Goal: Task Accomplishment & Management: Manage account settings

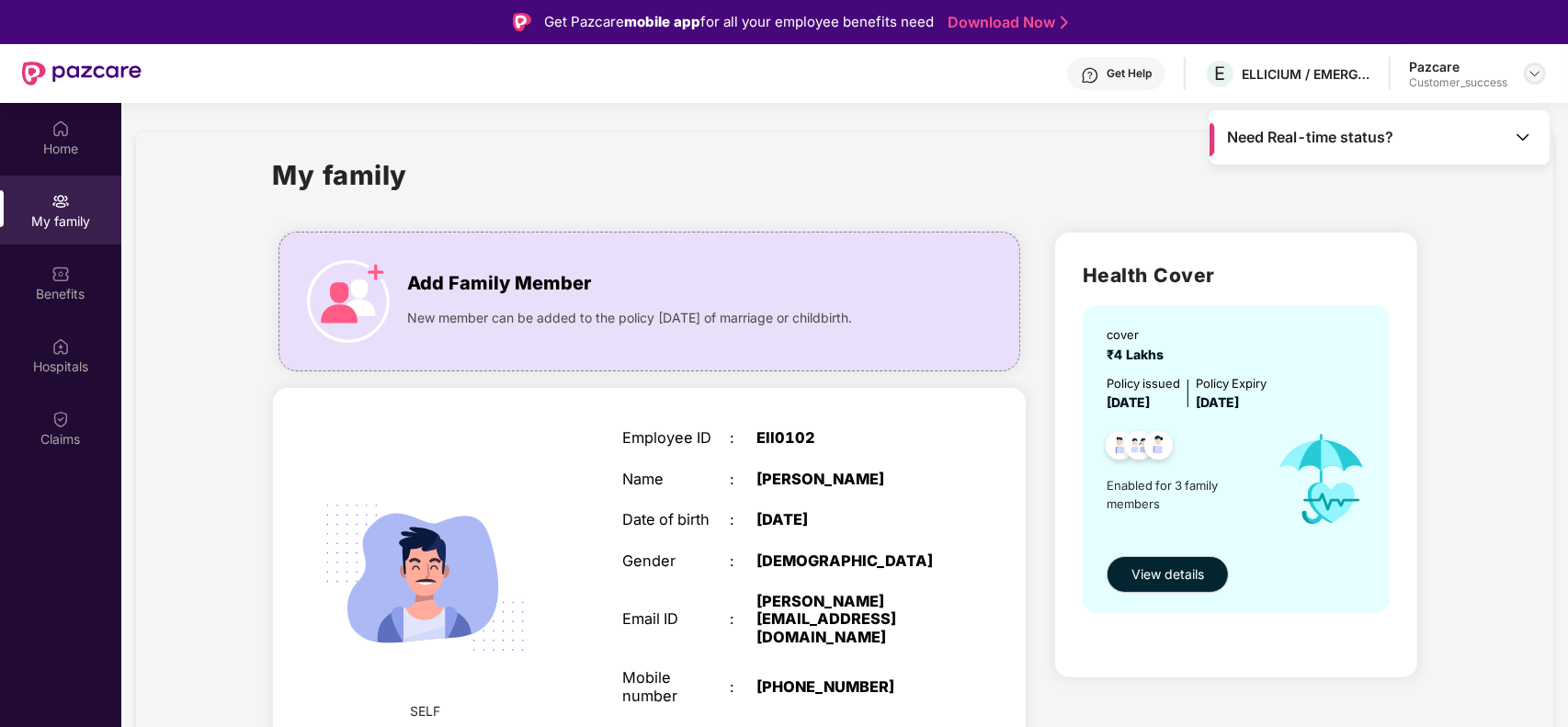
click at [1533, 74] on img at bounding box center [1535, 73] width 15 height 15
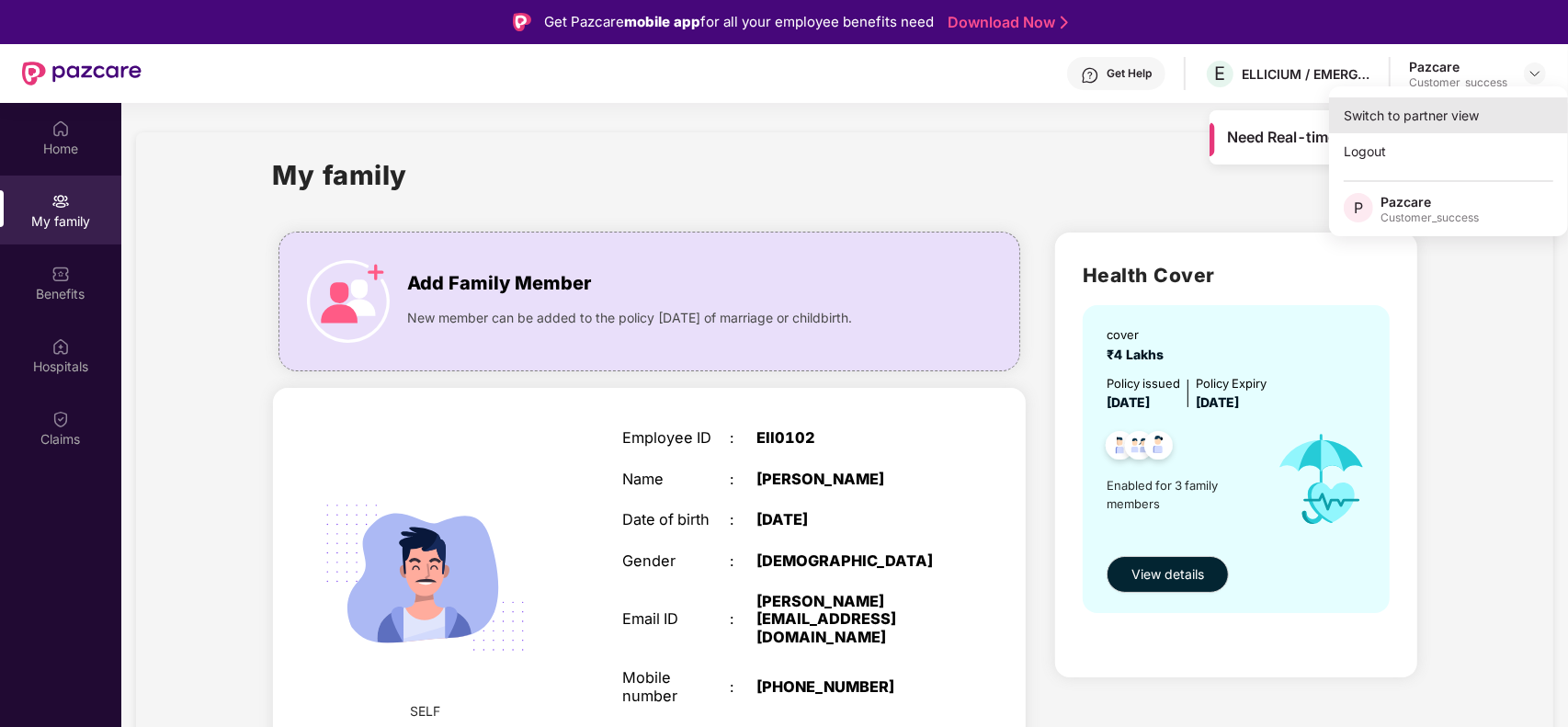
click at [1422, 111] on div "Switch to partner view" at bounding box center [1448, 115] width 239 height 36
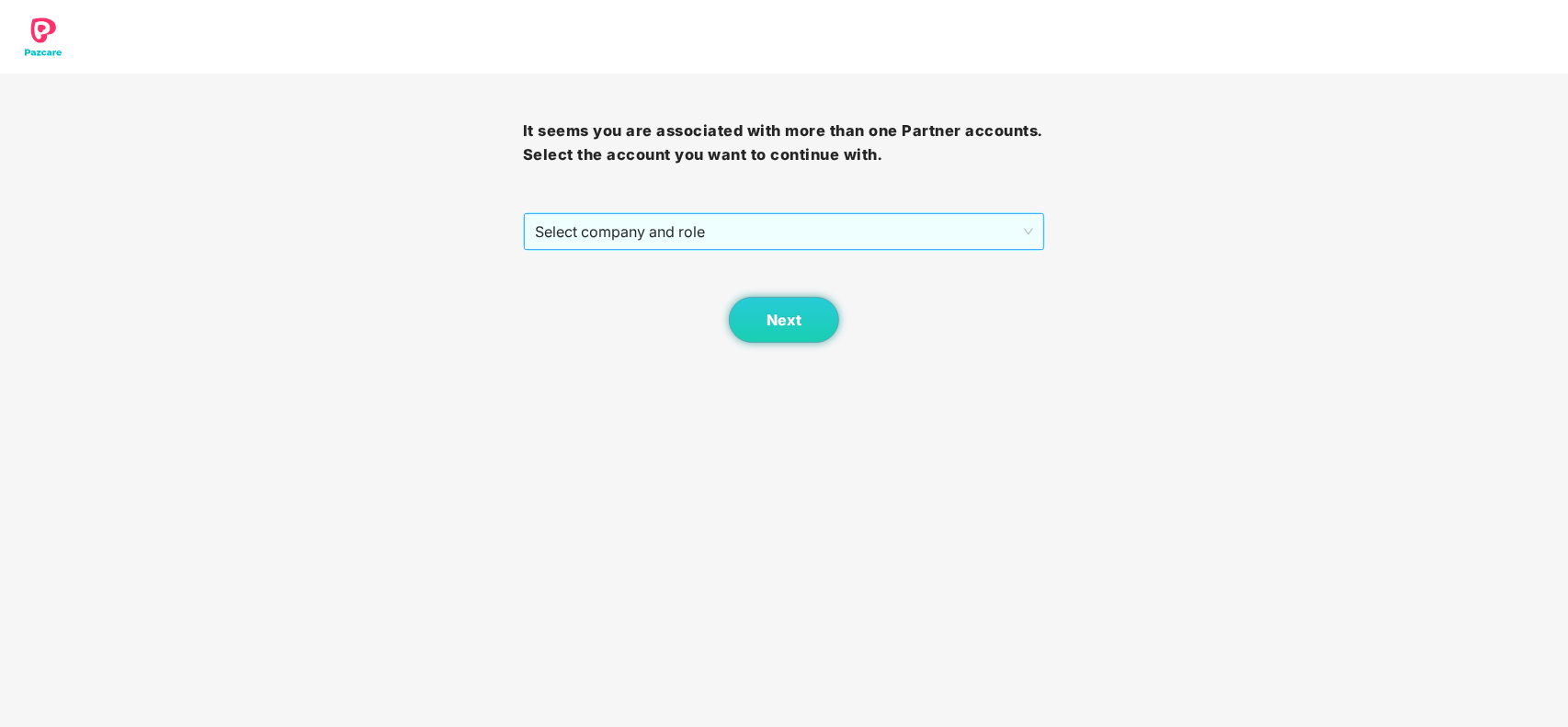
click at [672, 227] on span "Select company and role" at bounding box center [784, 232] width 499 height 35
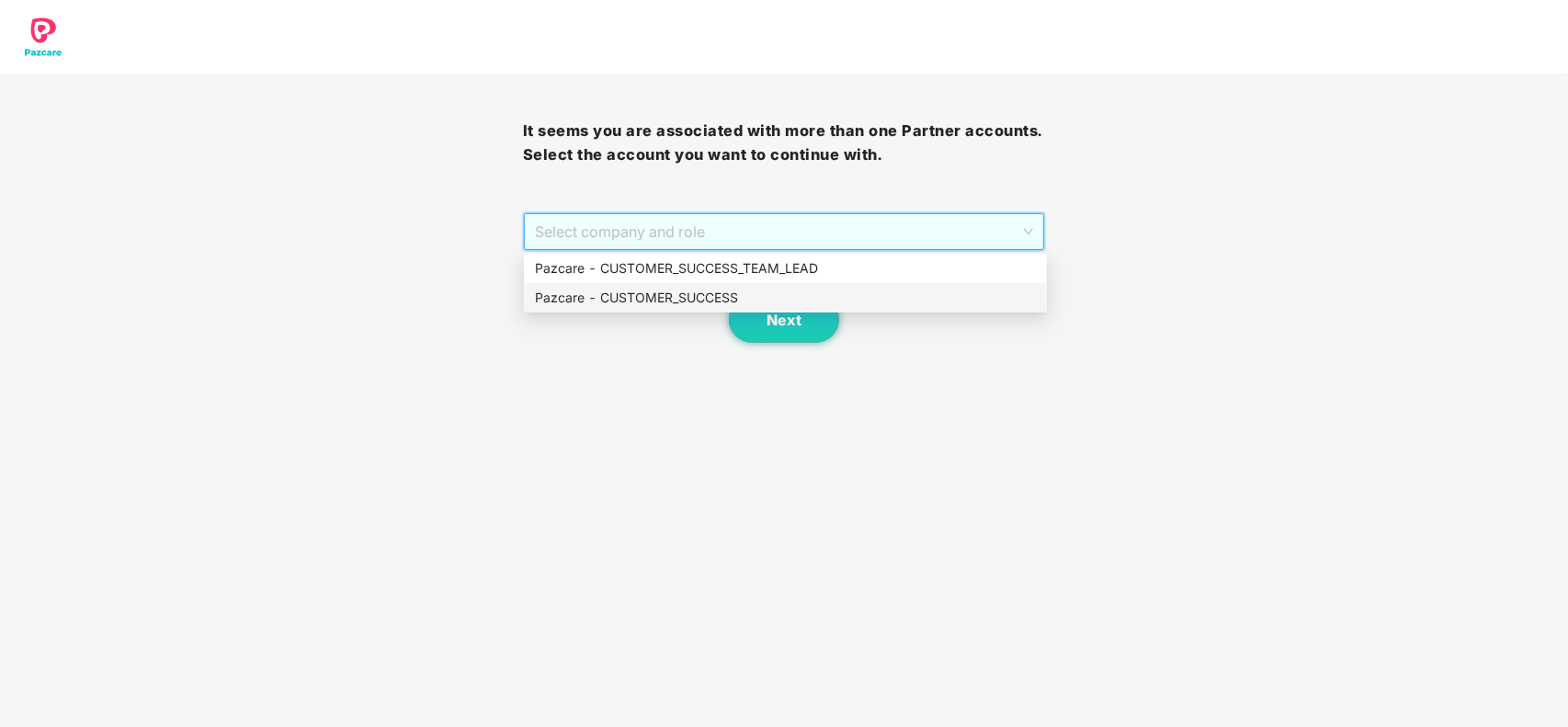
click at [669, 292] on div "Pazcare - CUSTOMER_SUCCESS" at bounding box center [785, 298] width 501 height 20
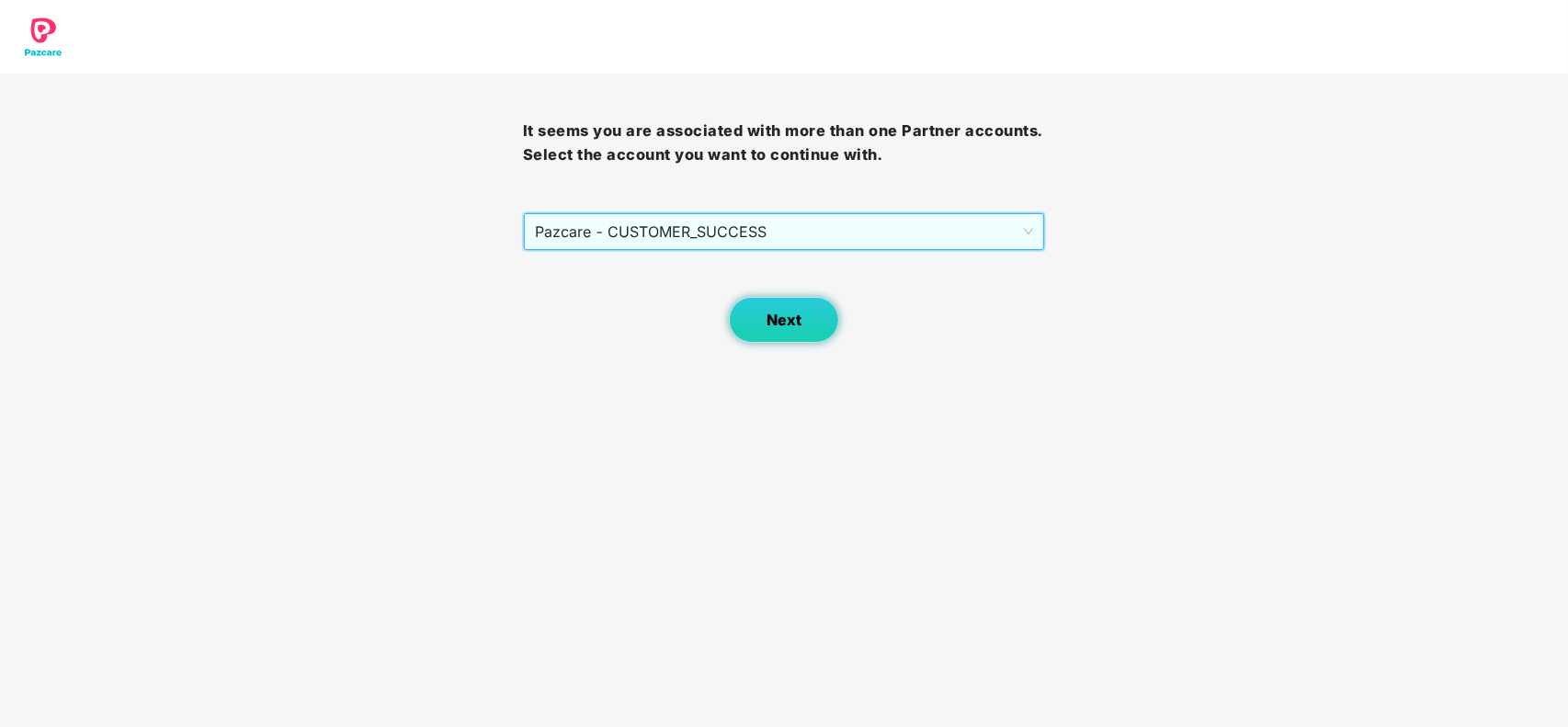
click at [778, 311] on span "Next" at bounding box center [784, 319] width 35 height 18
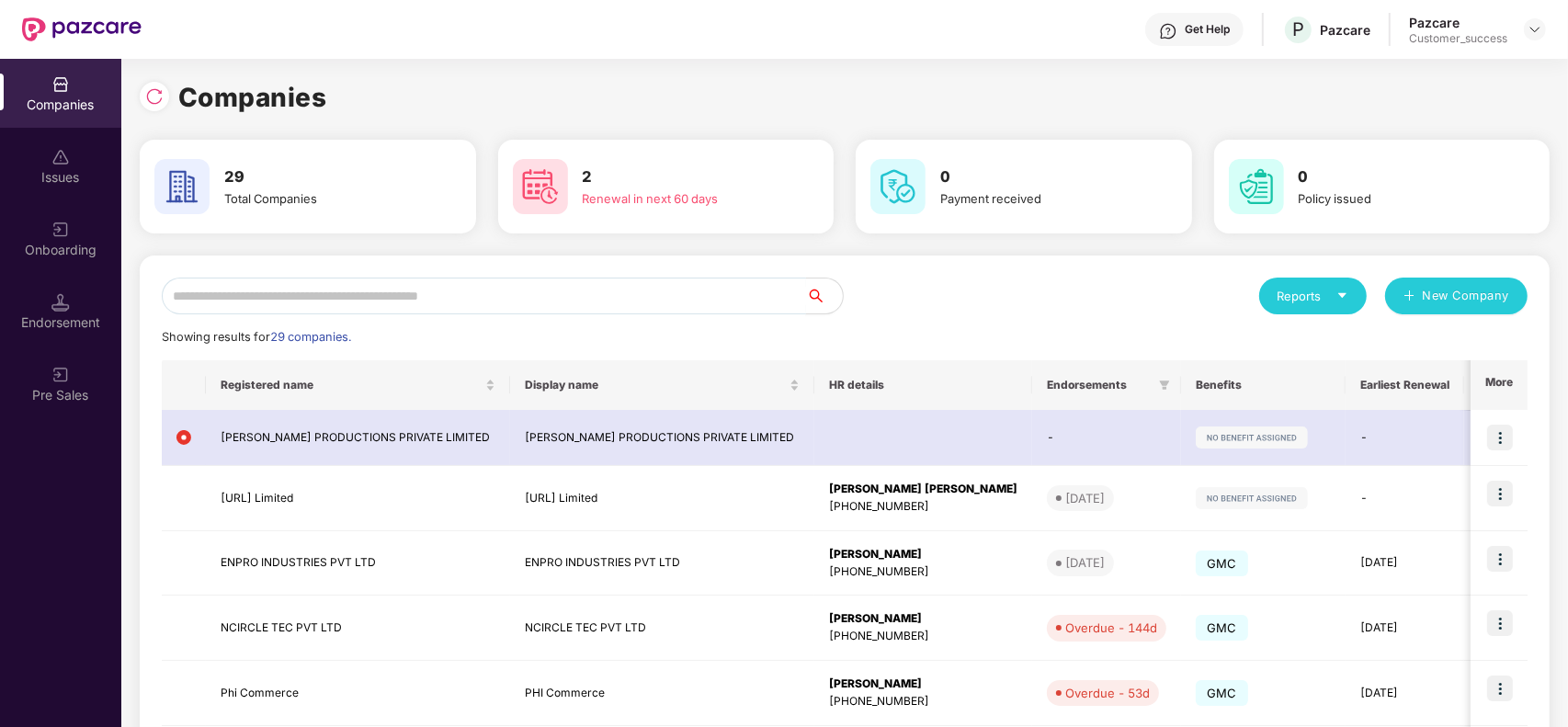
click at [363, 300] on input "text" at bounding box center [484, 296] width 645 height 37
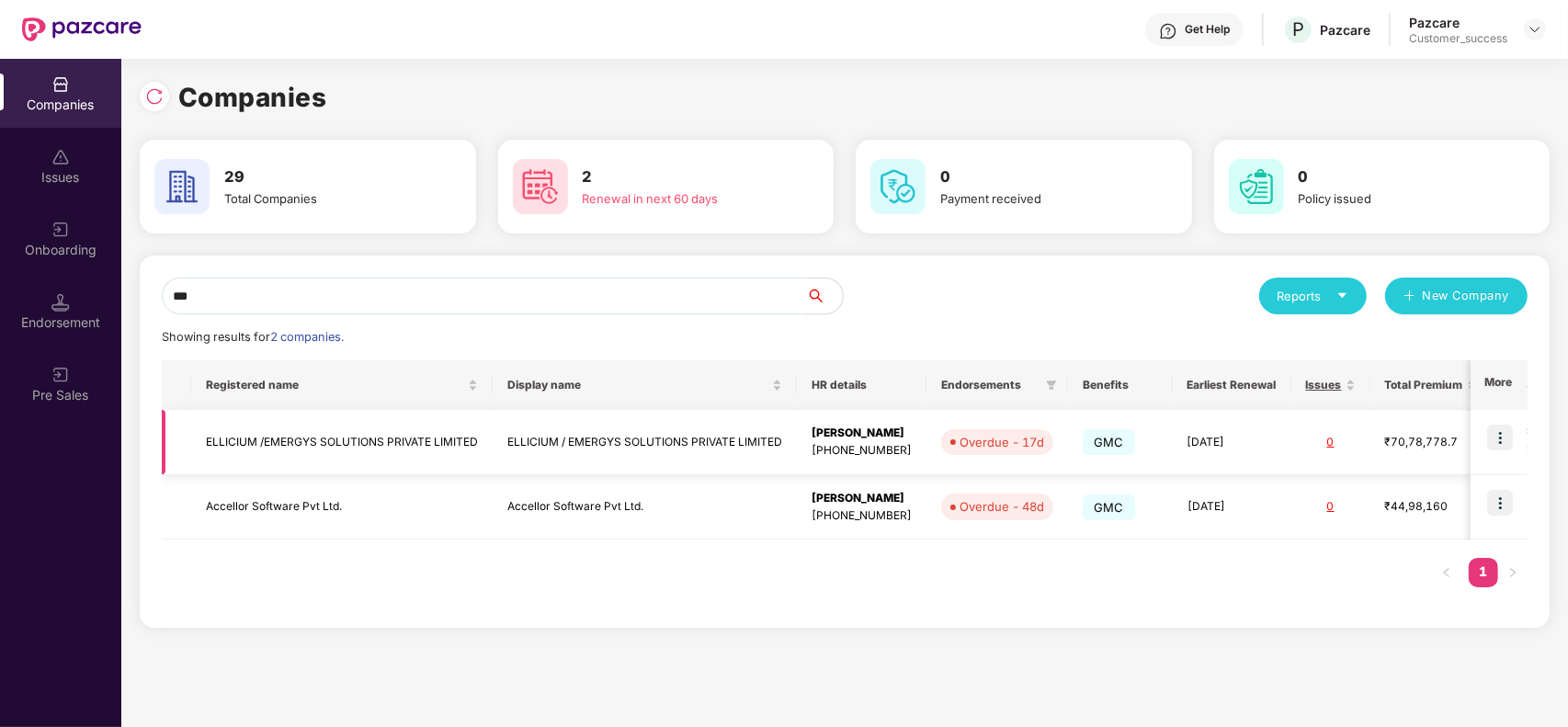
type input "***"
click at [317, 442] on td "ELLICIUM /EMERGYS SOLUTIONS PRIVATE LIMITED" at bounding box center [342, 442] width 302 height 65
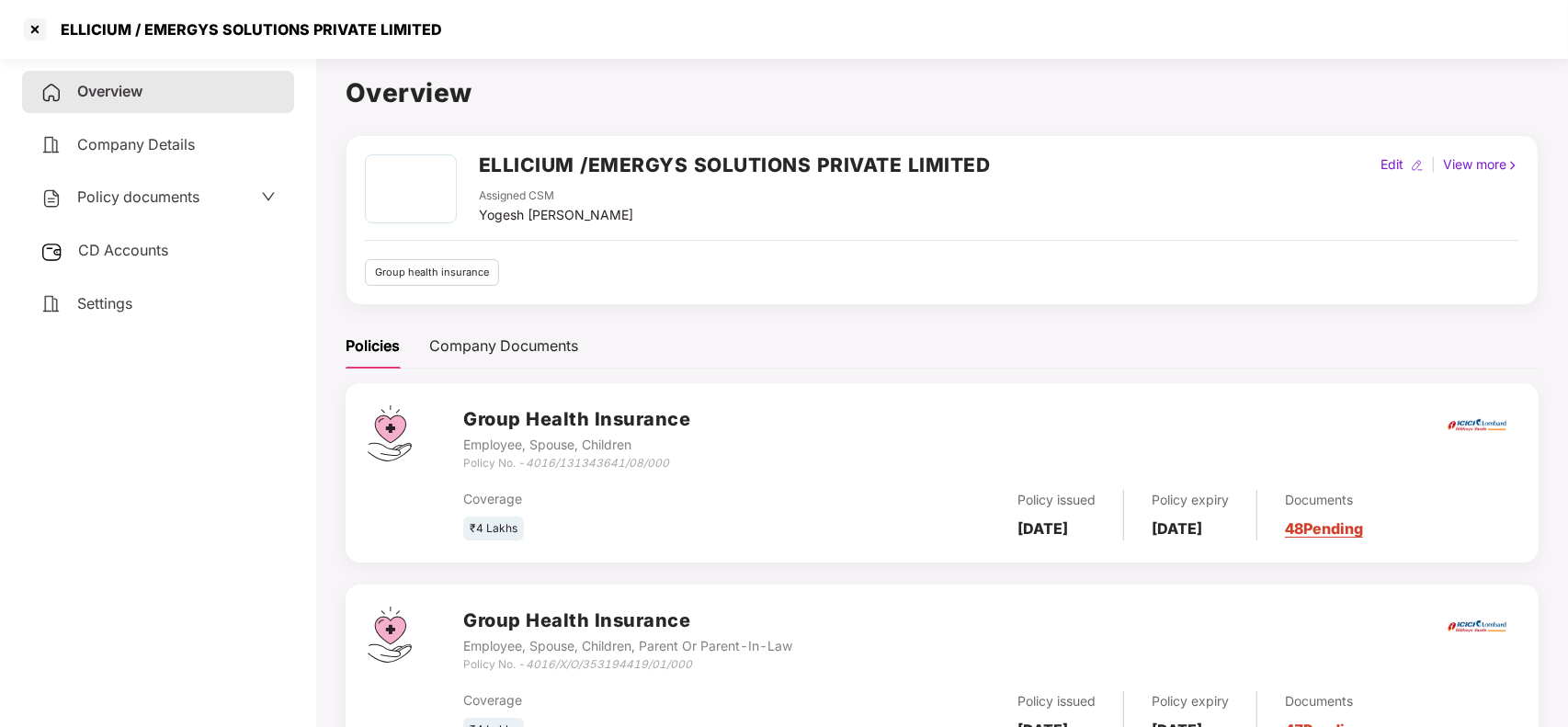
click at [177, 201] on span "Policy documents" at bounding box center [138, 197] width 123 height 19
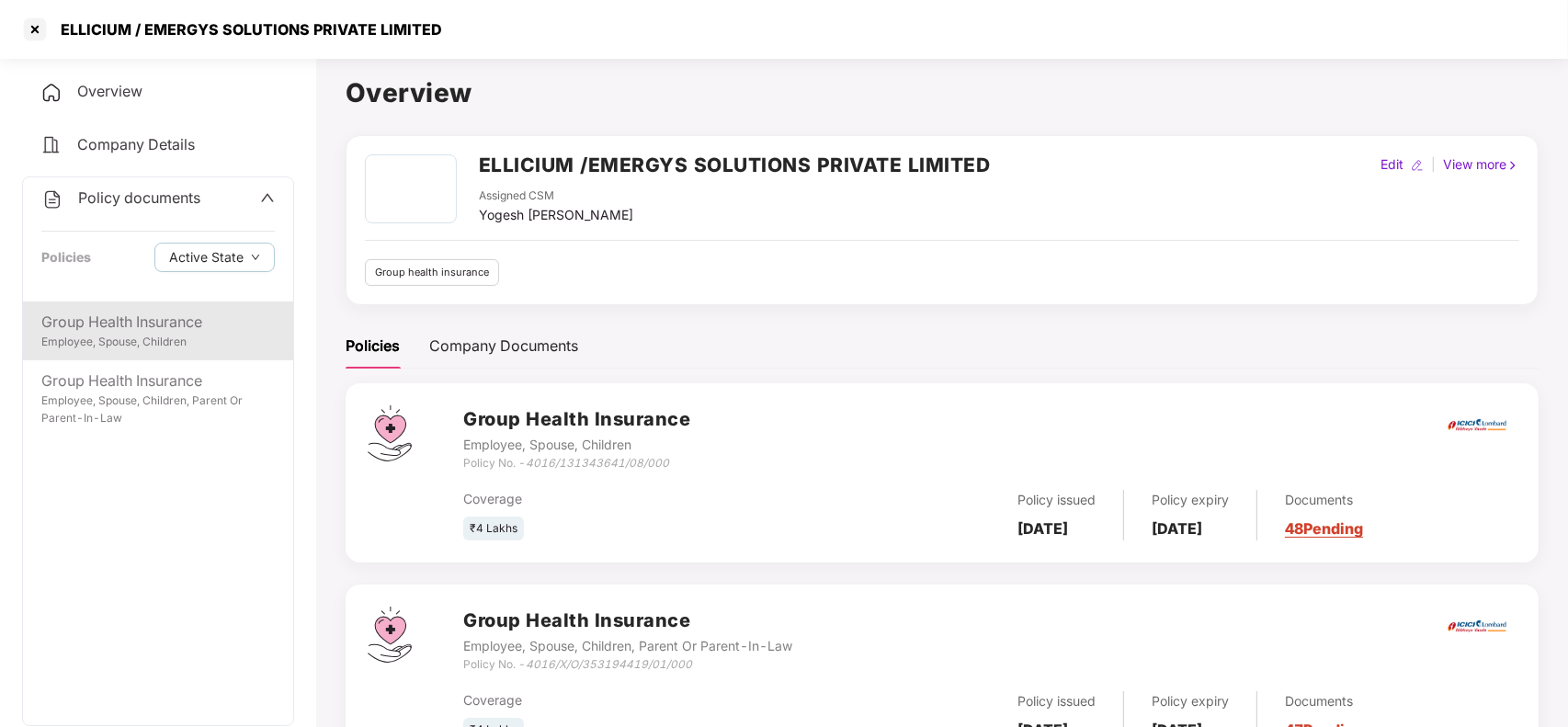
click at [139, 341] on div "Employee, Spouse, Children" at bounding box center [158, 342] width 233 height 18
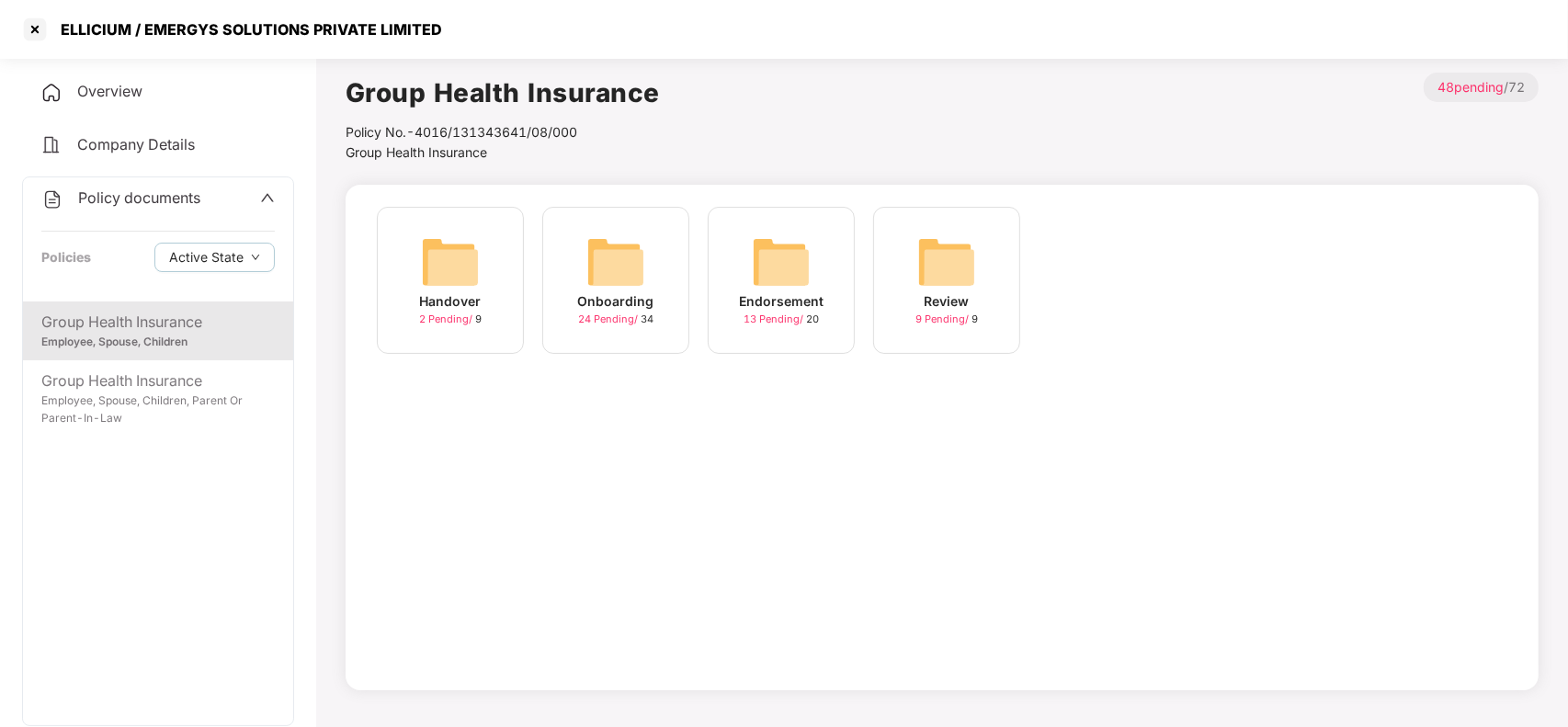
click at [798, 287] on img at bounding box center [780, 261] width 59 height 58
click at [612, 255] on img at bounding box center [615, 261] width 59 height 58
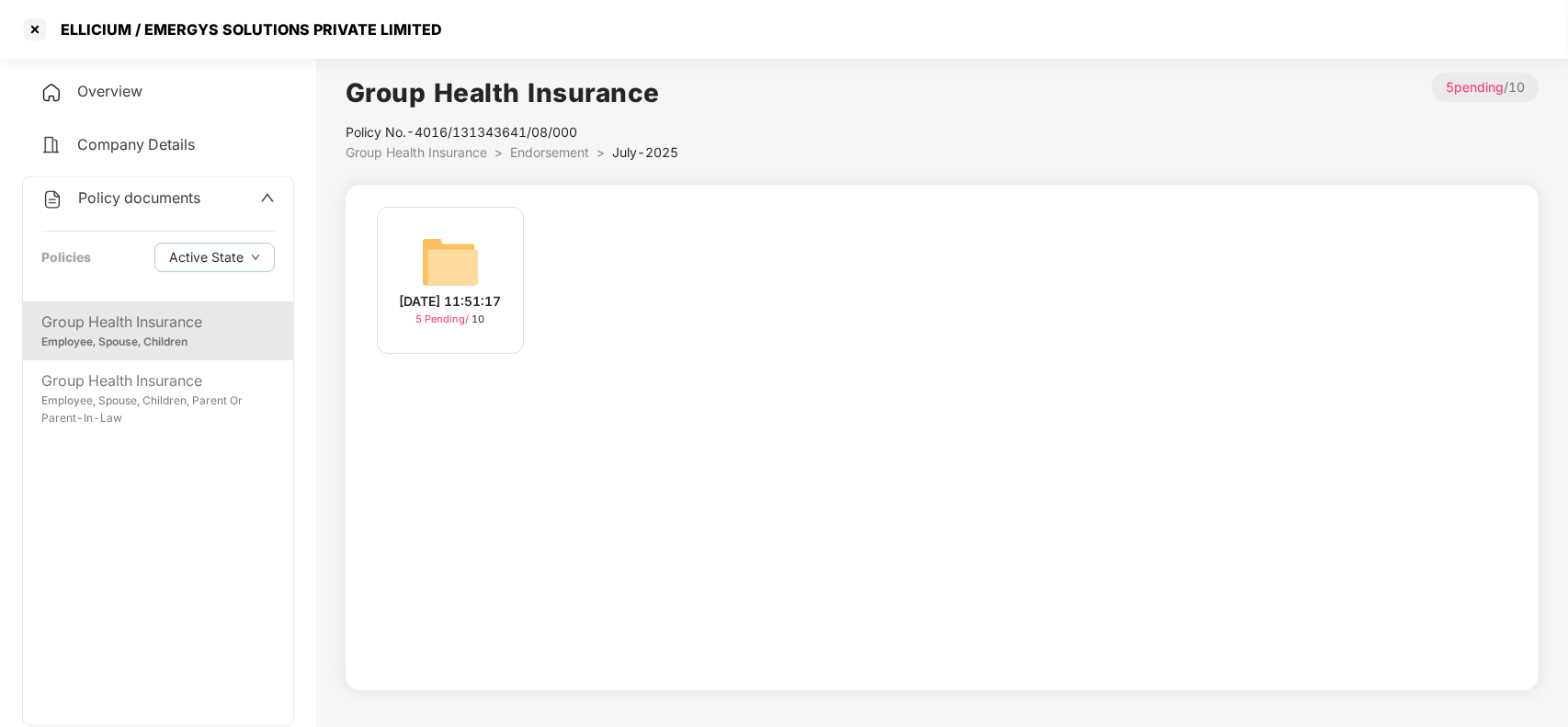
click at [472, 254] on img at bounding box center [450, 261] width 59 height 58
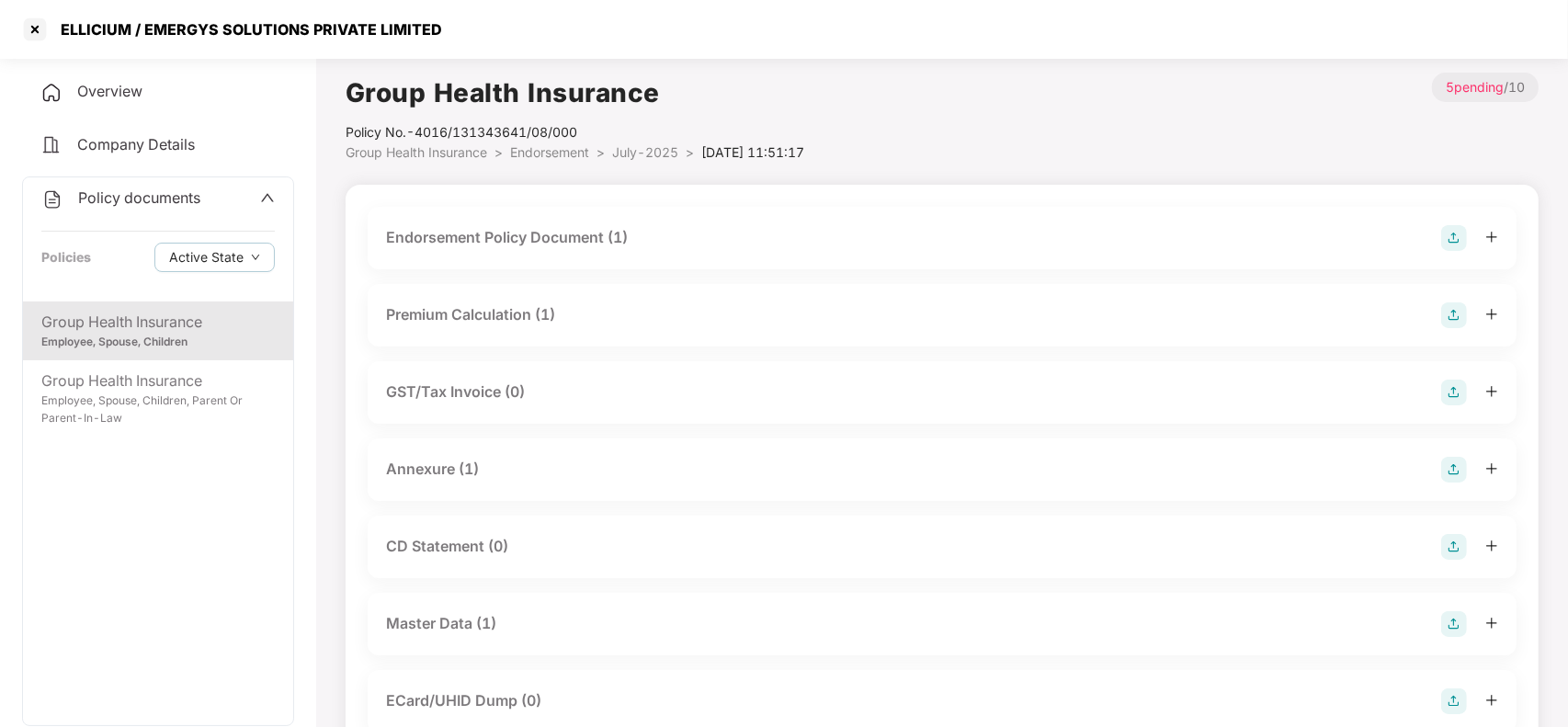
click at [430, 622] on div "Master Data (1)" at bounding box center [441, 623] width 111 height 23
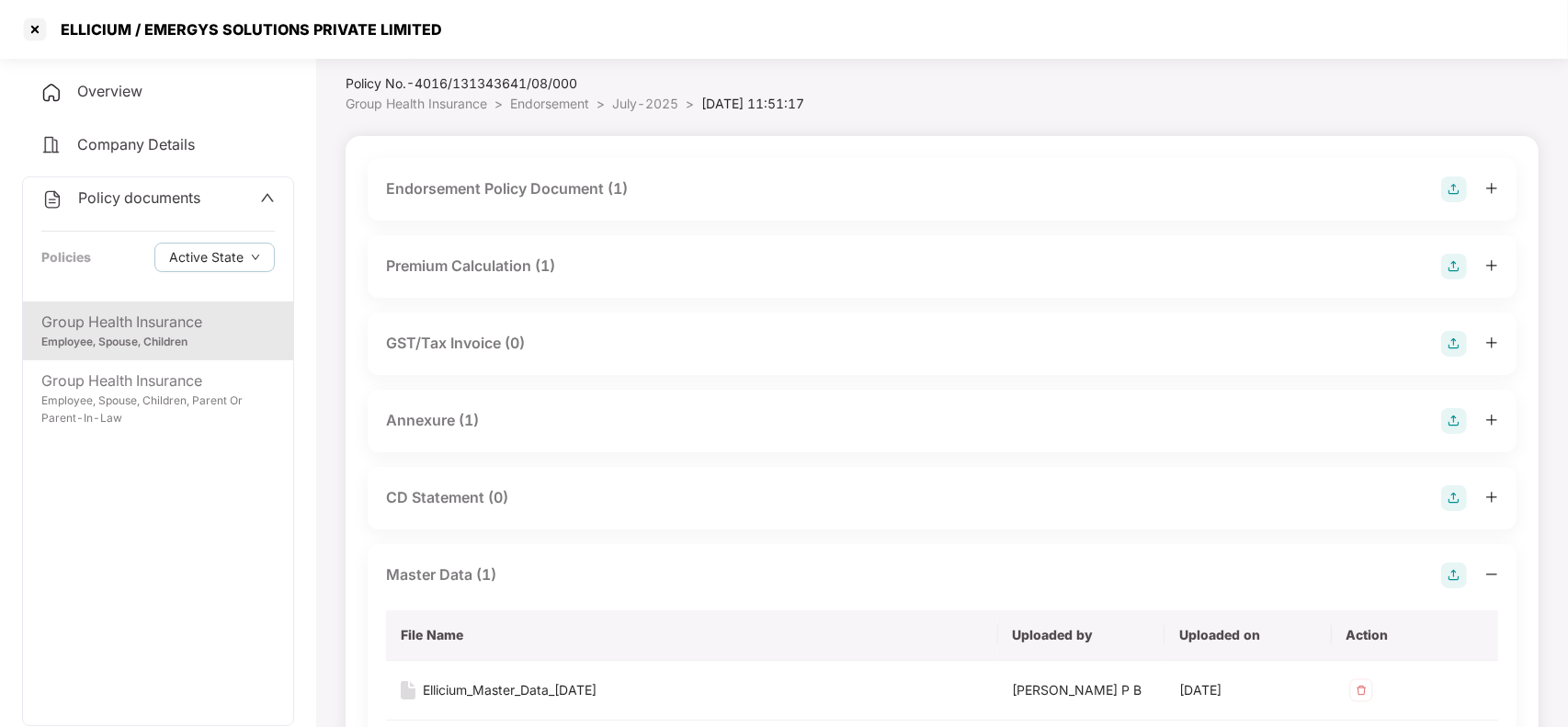
scroll to position [92, 0]
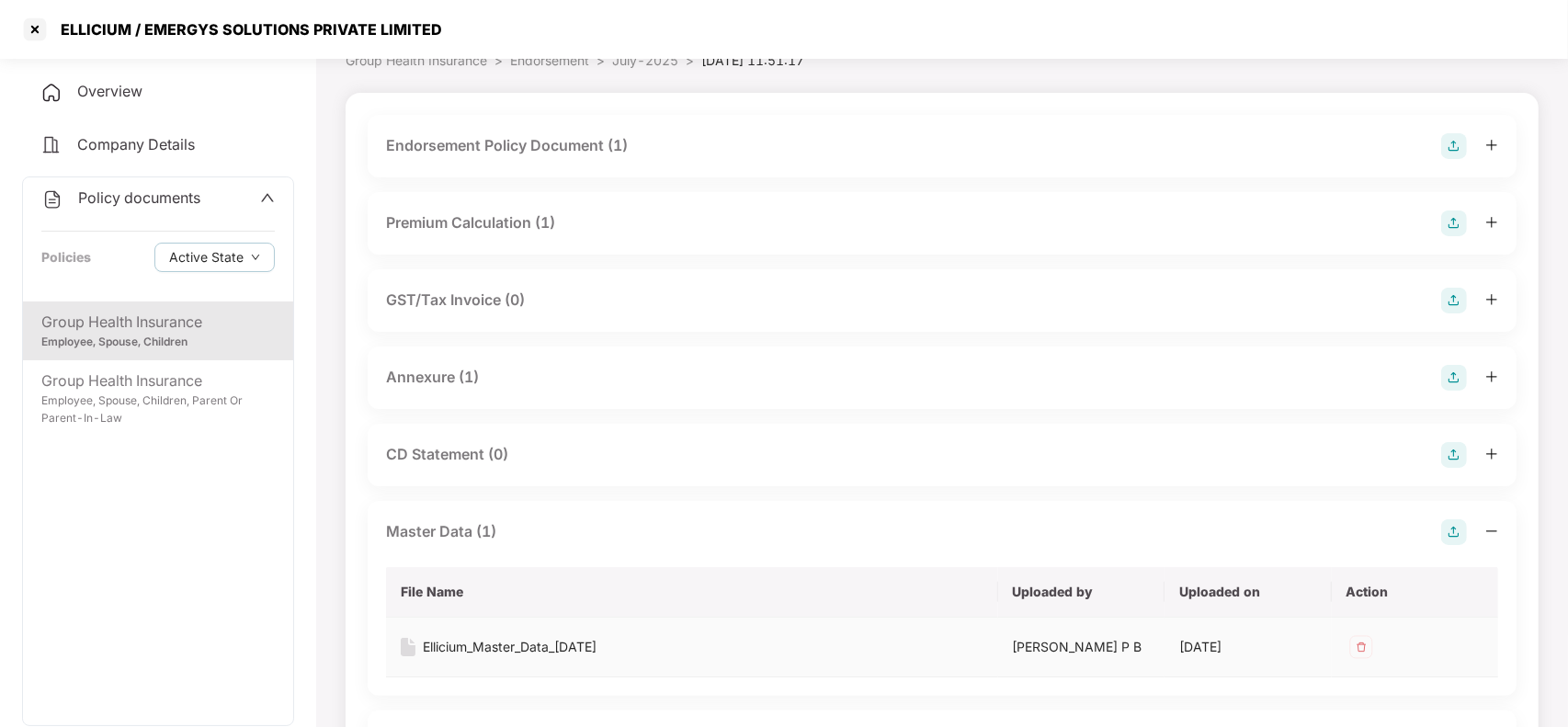
click at [574, 651] on div "Ellicium_Master_Data_08-07-2025" at bounding box center [509, 647] width 174 height 20
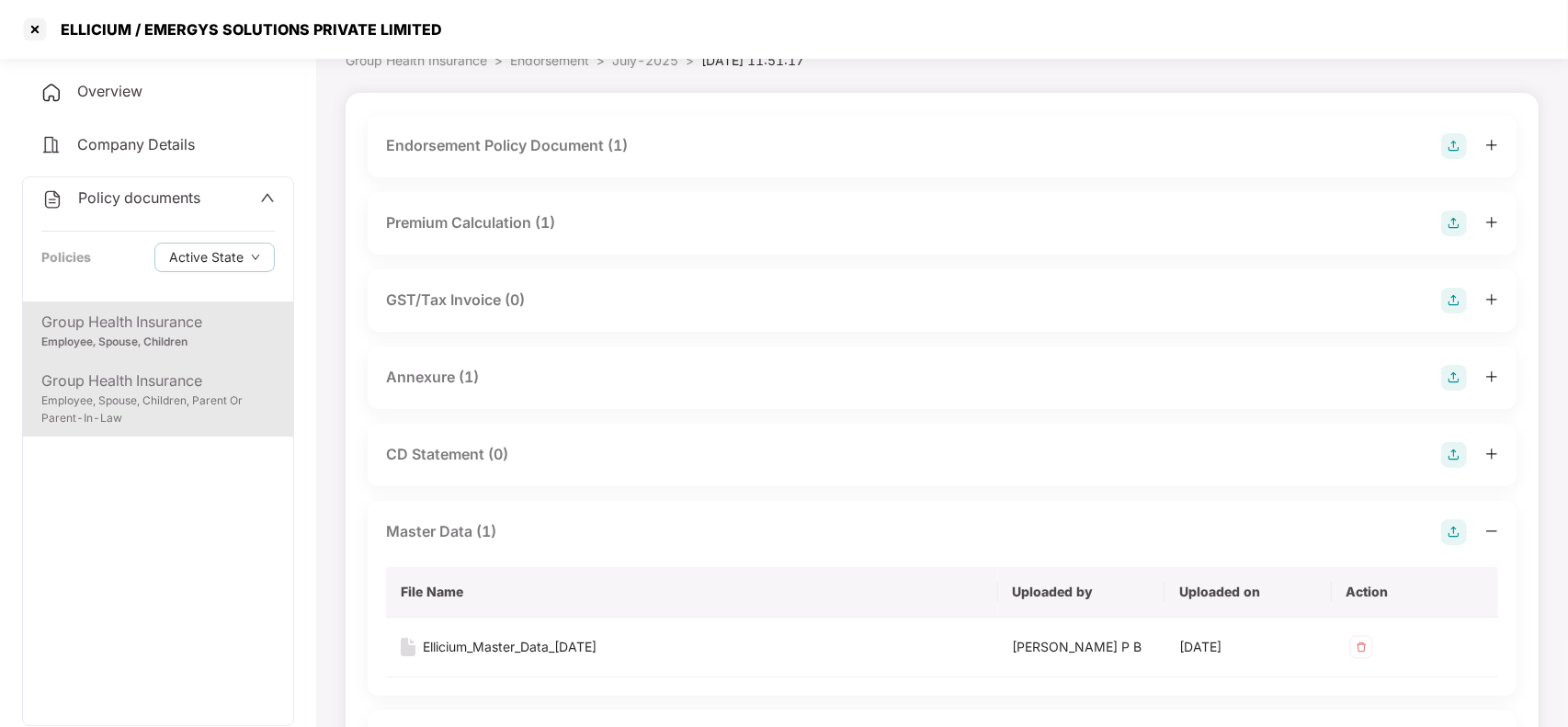
click at [162, 389] on div "Group Health Insurance" at bounding box center [158, 381] width 233 height 23
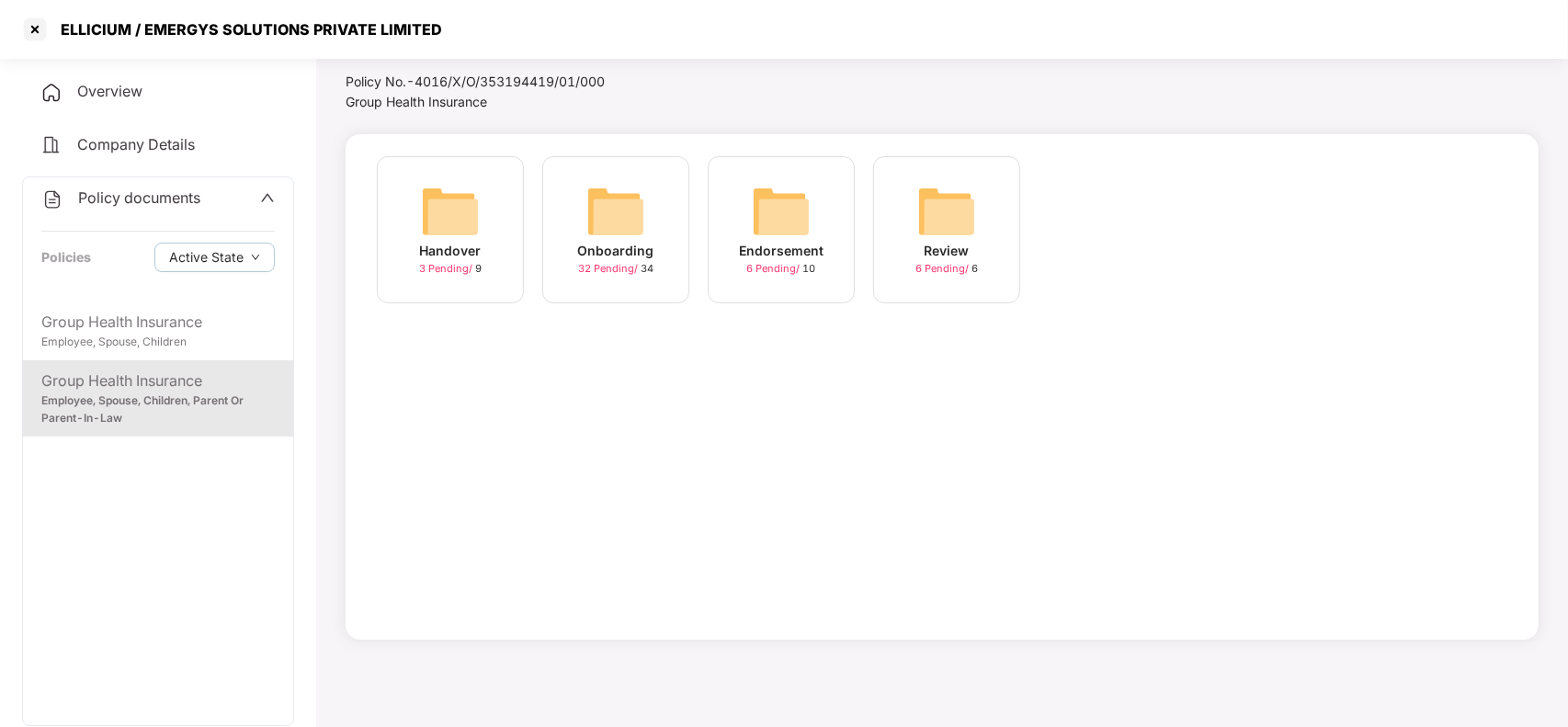
click at [797, 221] on img at bounding box center [780, 211] width 59 height 58
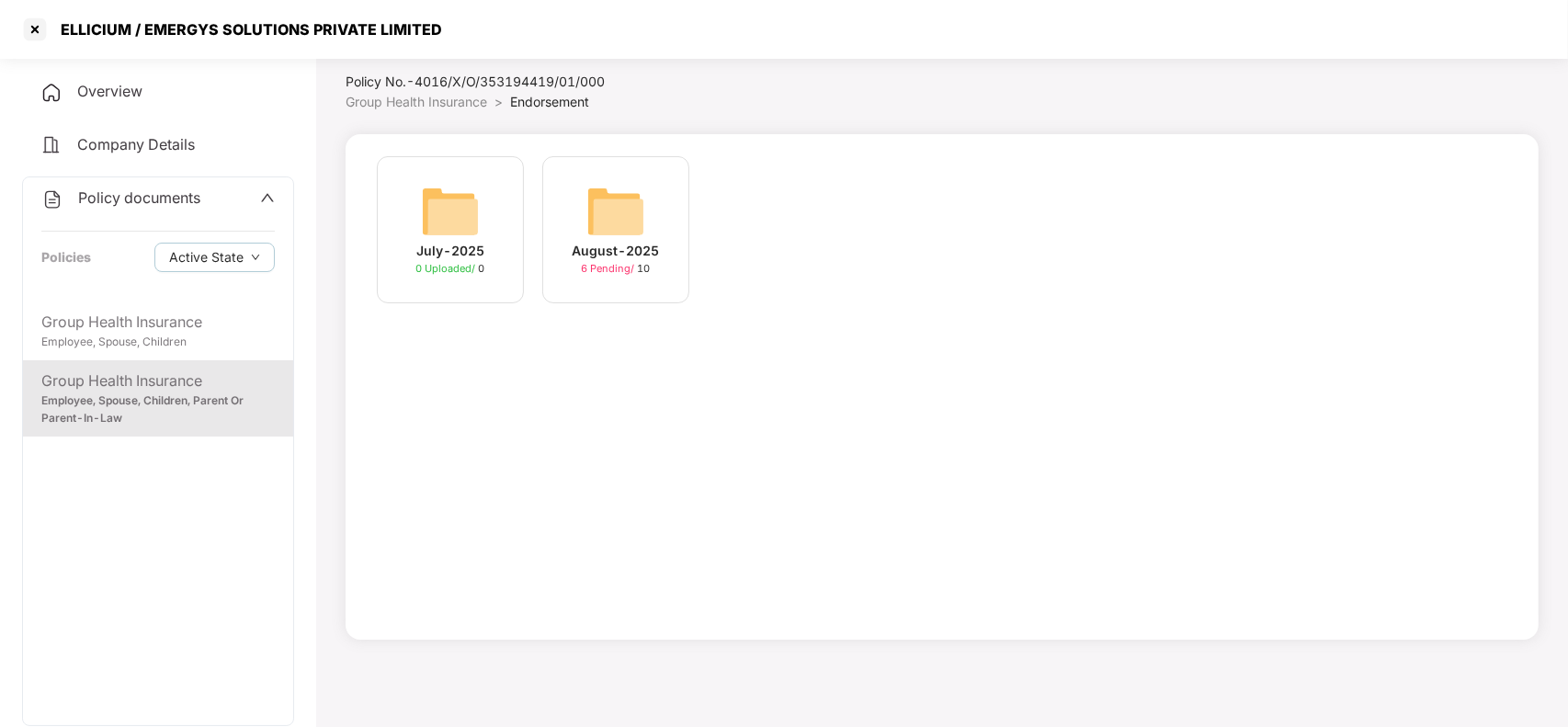
click at [611, 218] on img at bounding box center [615, 211] width 59 height 58
click at [466, 214] on img at bounding box center [450, 211] width 59 height 58
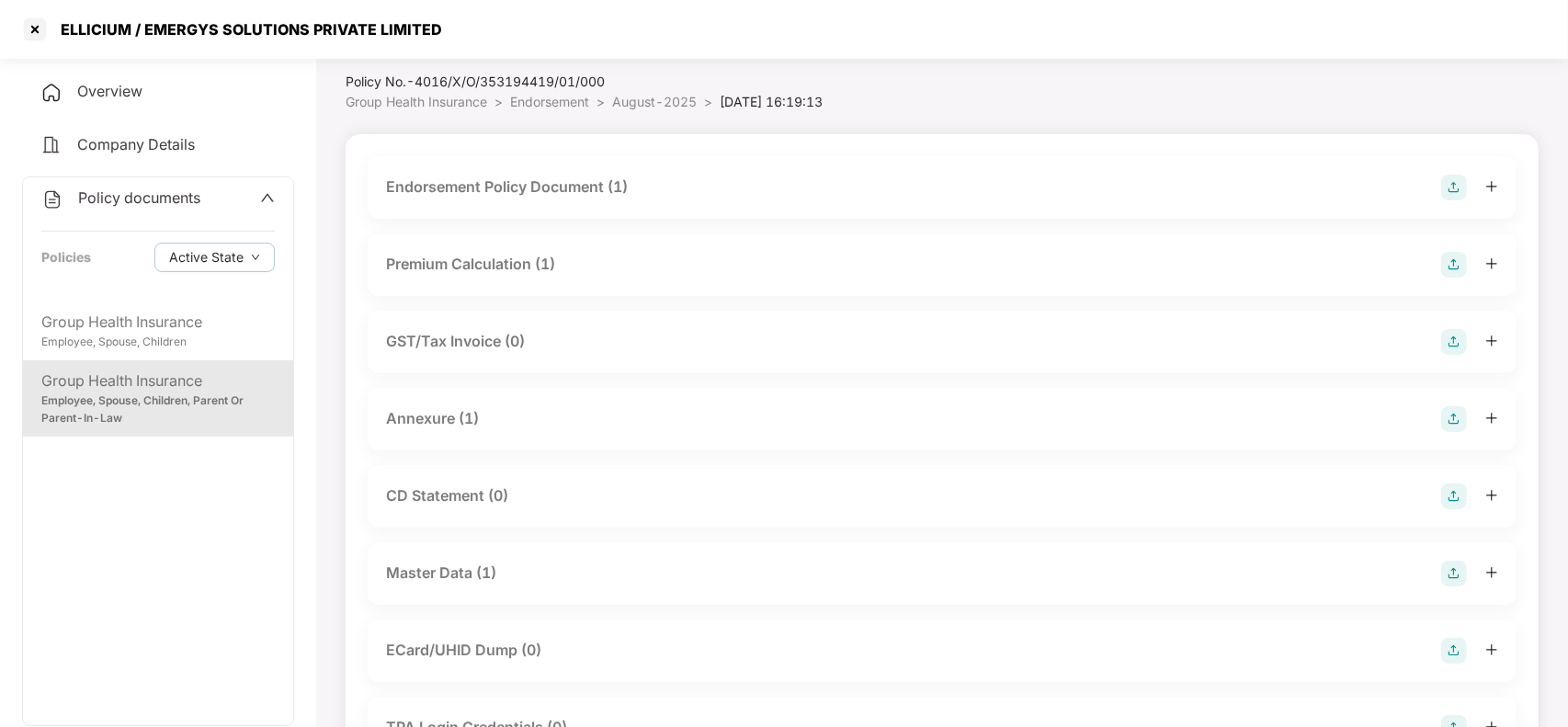
scroll to position [92, 0]
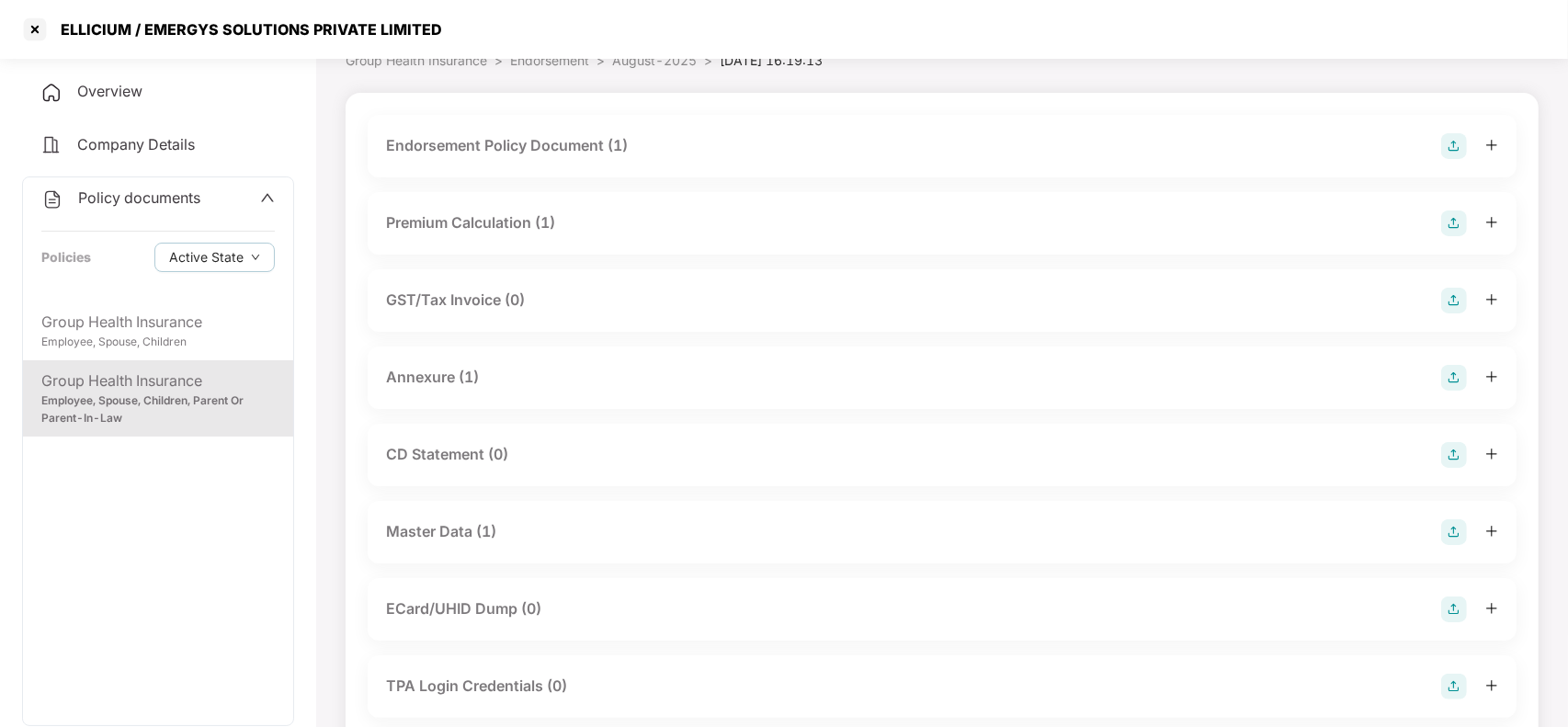
click at [536, 538] on div "Master Data (1)" at bounding box center [942, 532] width 1112 height 26
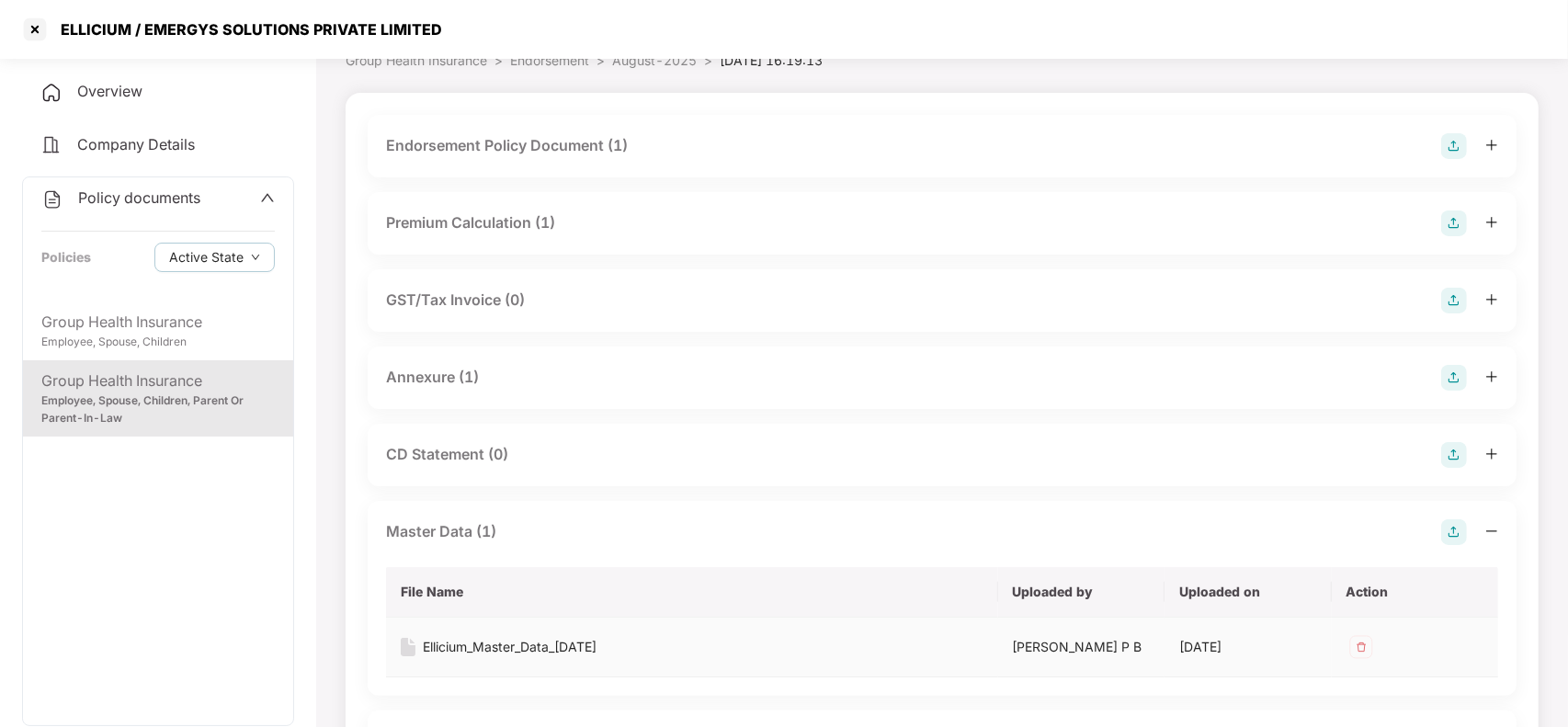
click at [476, 653] on div "Ellicium_Master_Data_08-07-2025" at bounding box center [509, 647] width 174 height 20
click at [33, 20] on div at bounding box center [35, 30] width 30 height 30
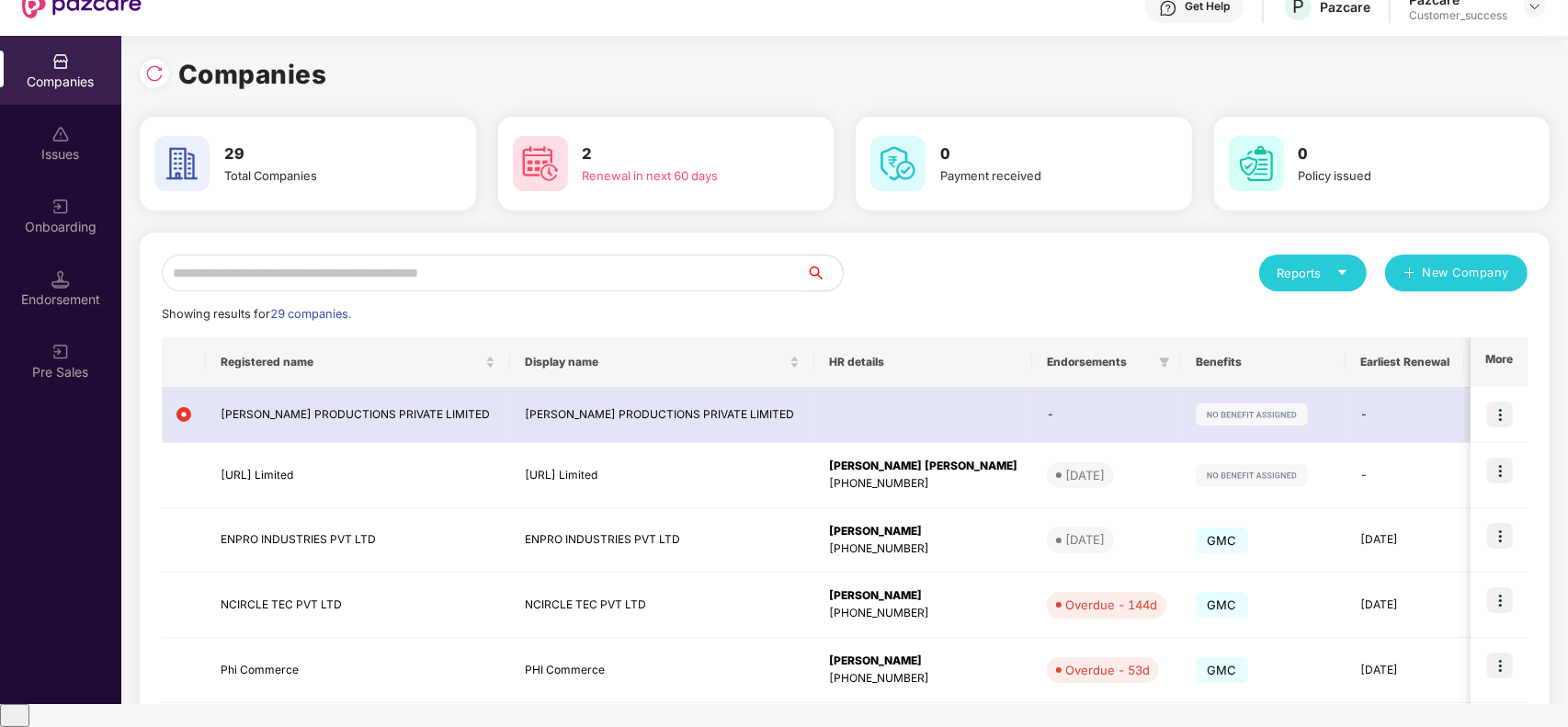
scroll to position [0, 0]
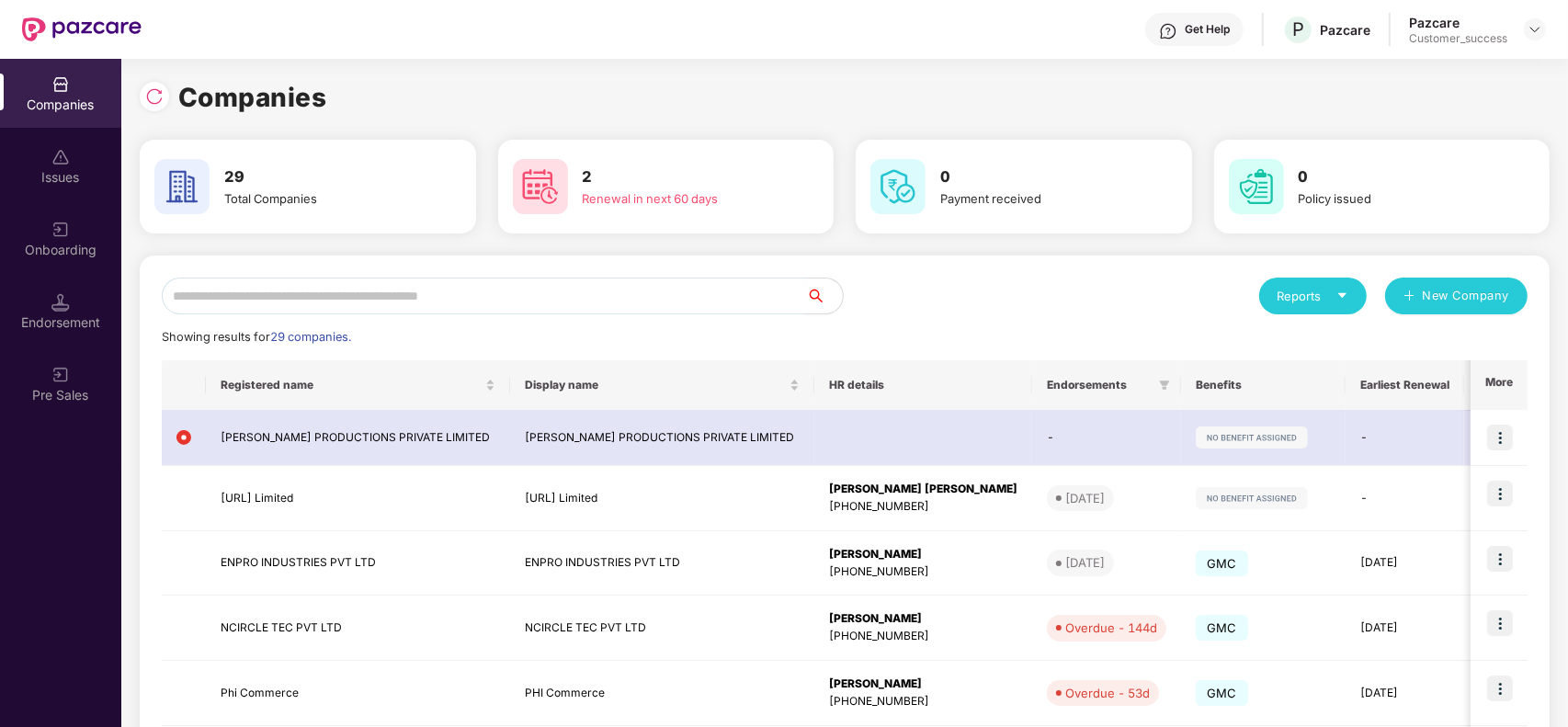
click at [449, 282] on input "text" at bounding box center [484, 296] width 645 height 37
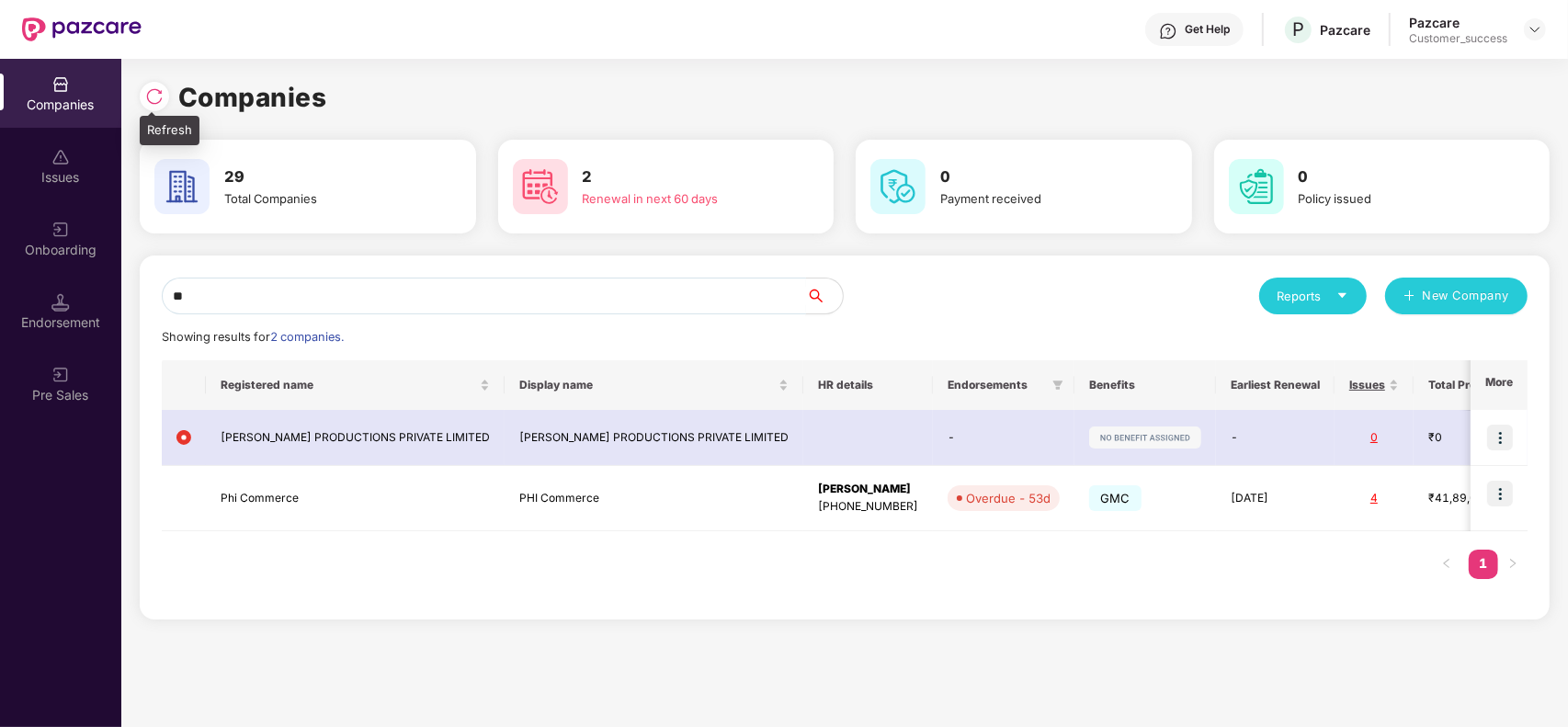
type input "**"
click at [152, 99] on img at bounding box center [154, 97] width 19 height 19
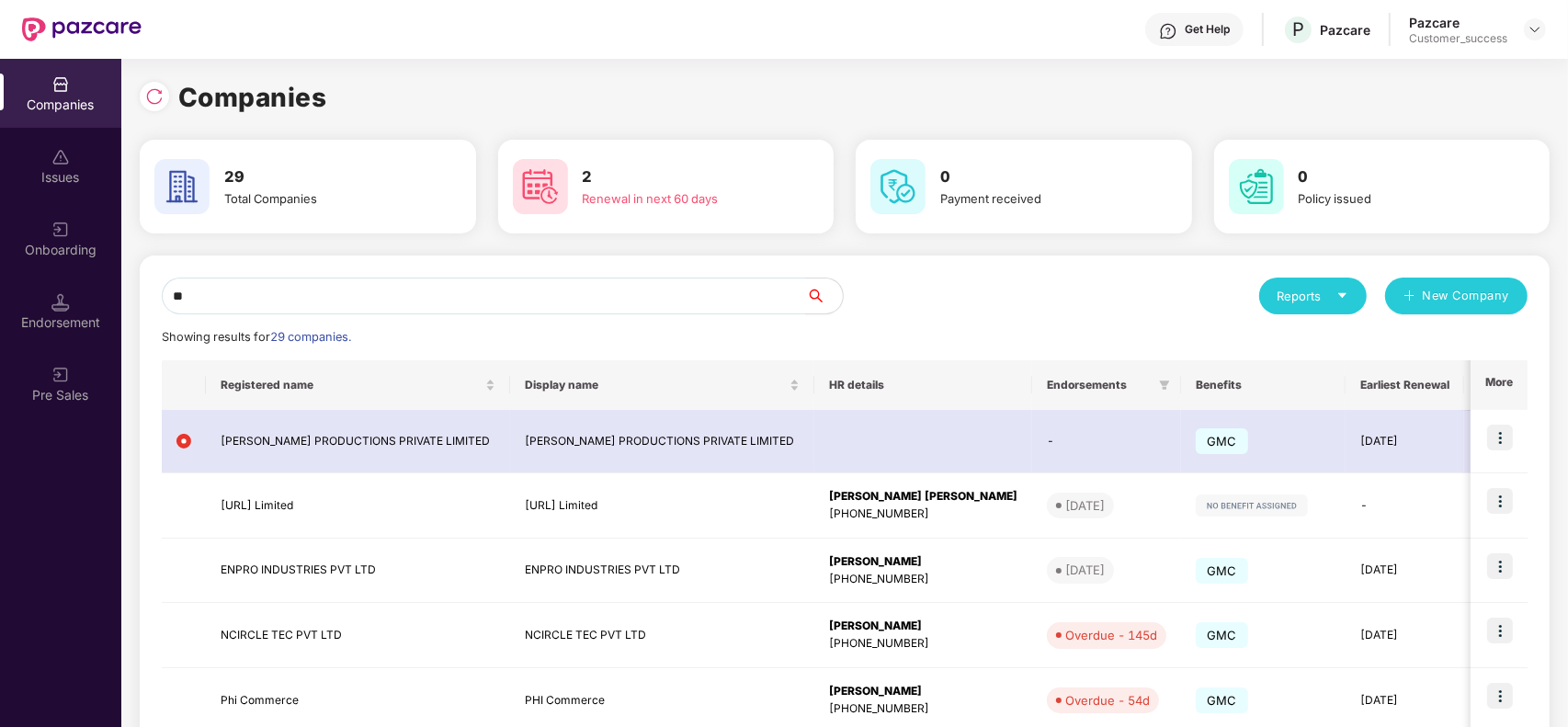
click at [152, 99] on img at bounding box center [154, 97] width 19 height 19
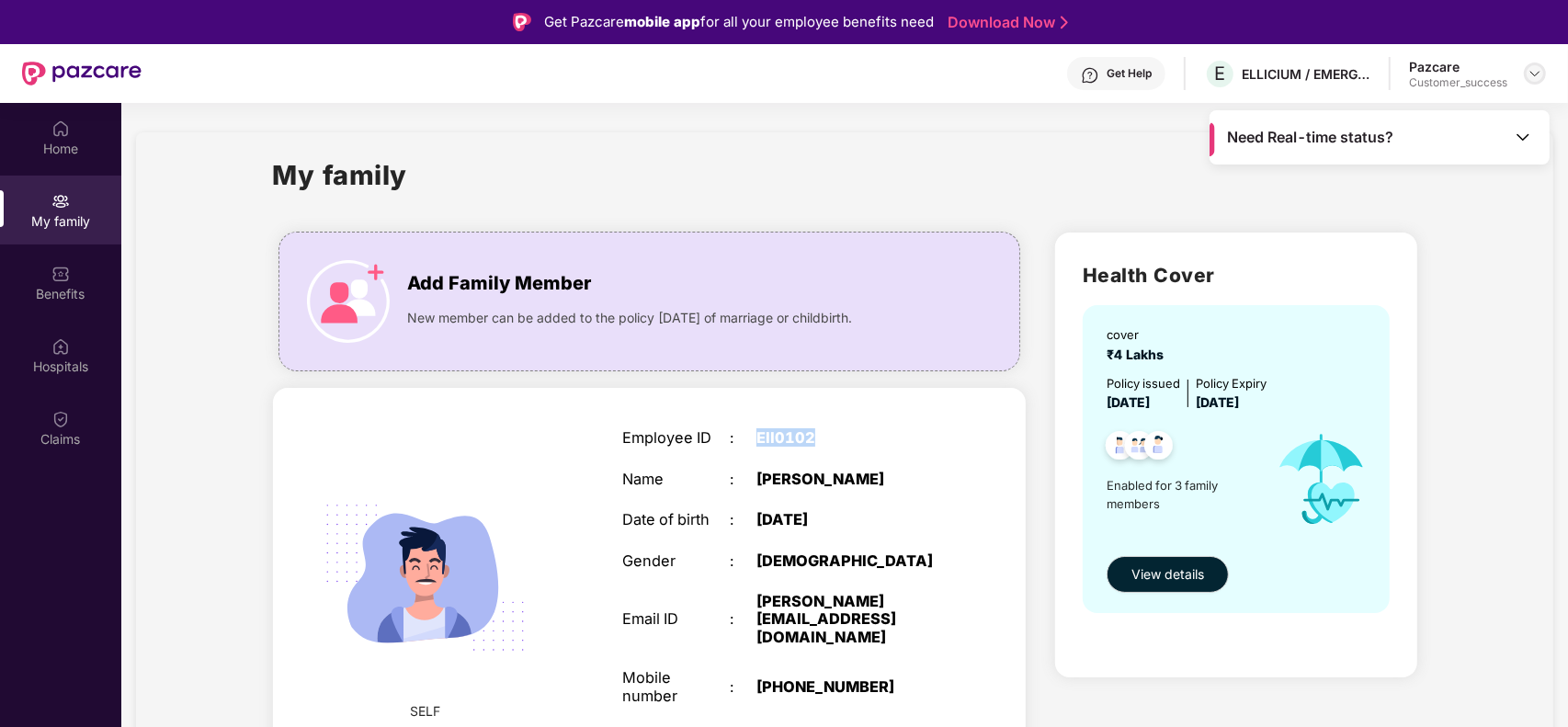
click at [1529, 71] on img at bounding box center [1535, 73] width 15 height 15
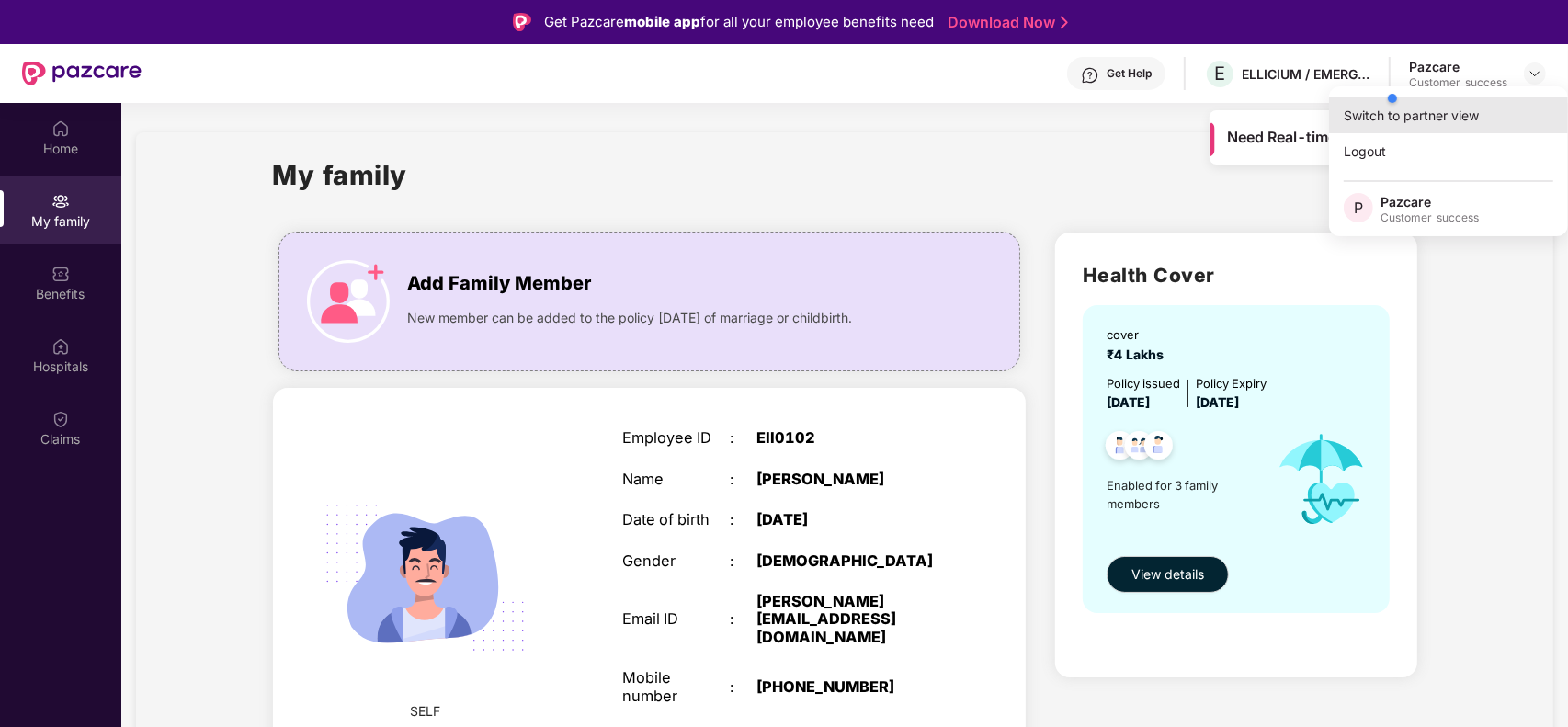
click at [1430, 120] on div "Switch to partner view" at bounding box center [1448, 115] width 239 height 36
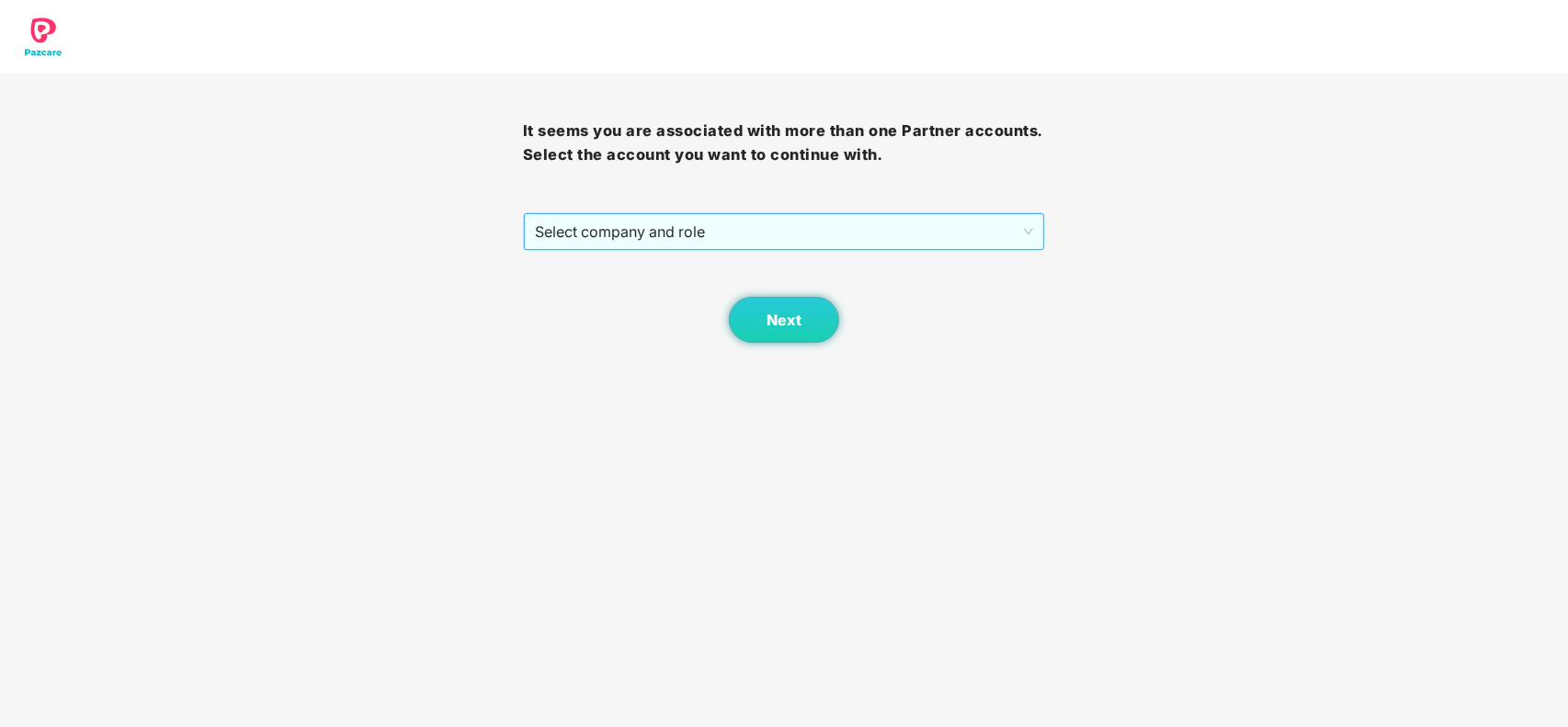
click at [747, 243] on span "Select company and role" at bounding box center [784, 232] width 499 height 35
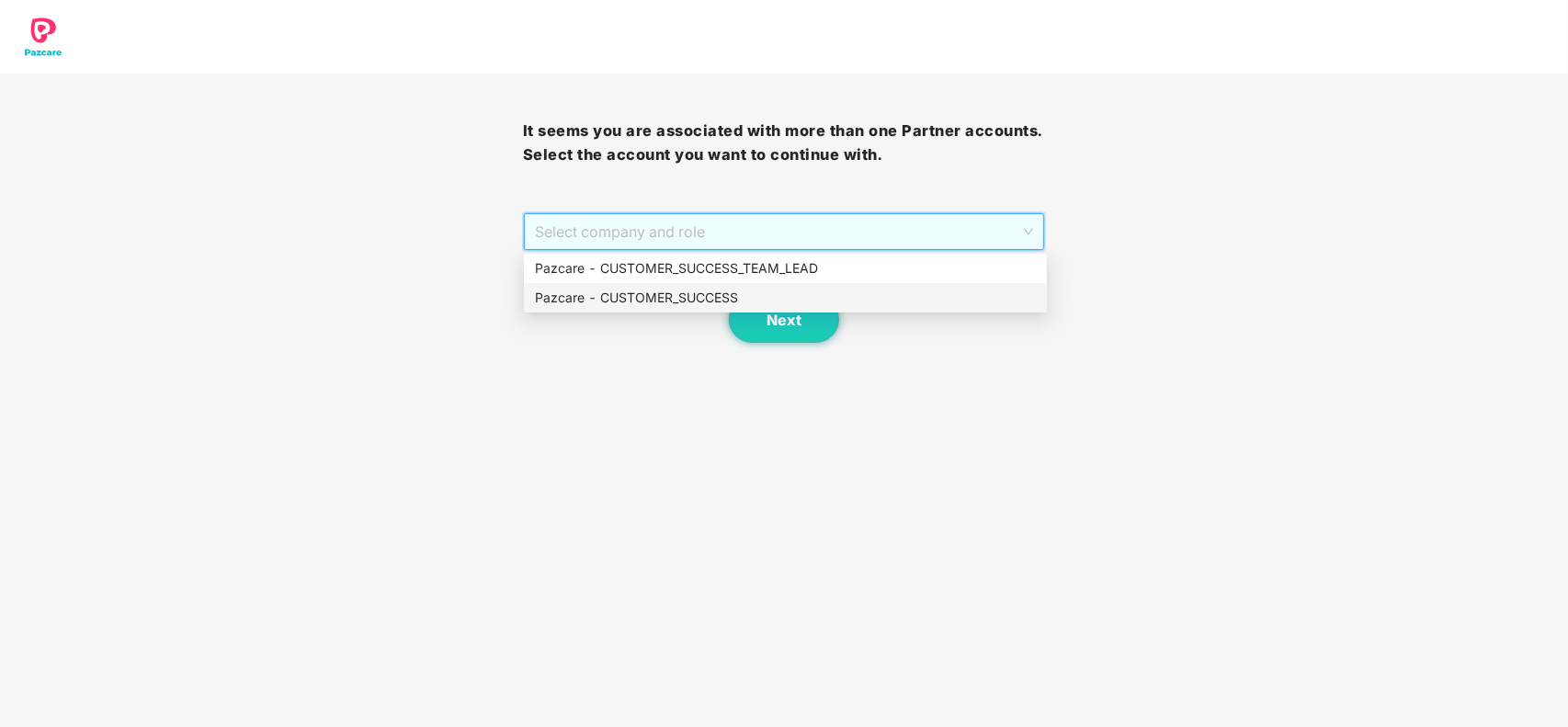
click at [689, 286] on div "Pazcare - CUSTOMER_SUCCESS" at bounding box center [785, 298] width 523 height 30
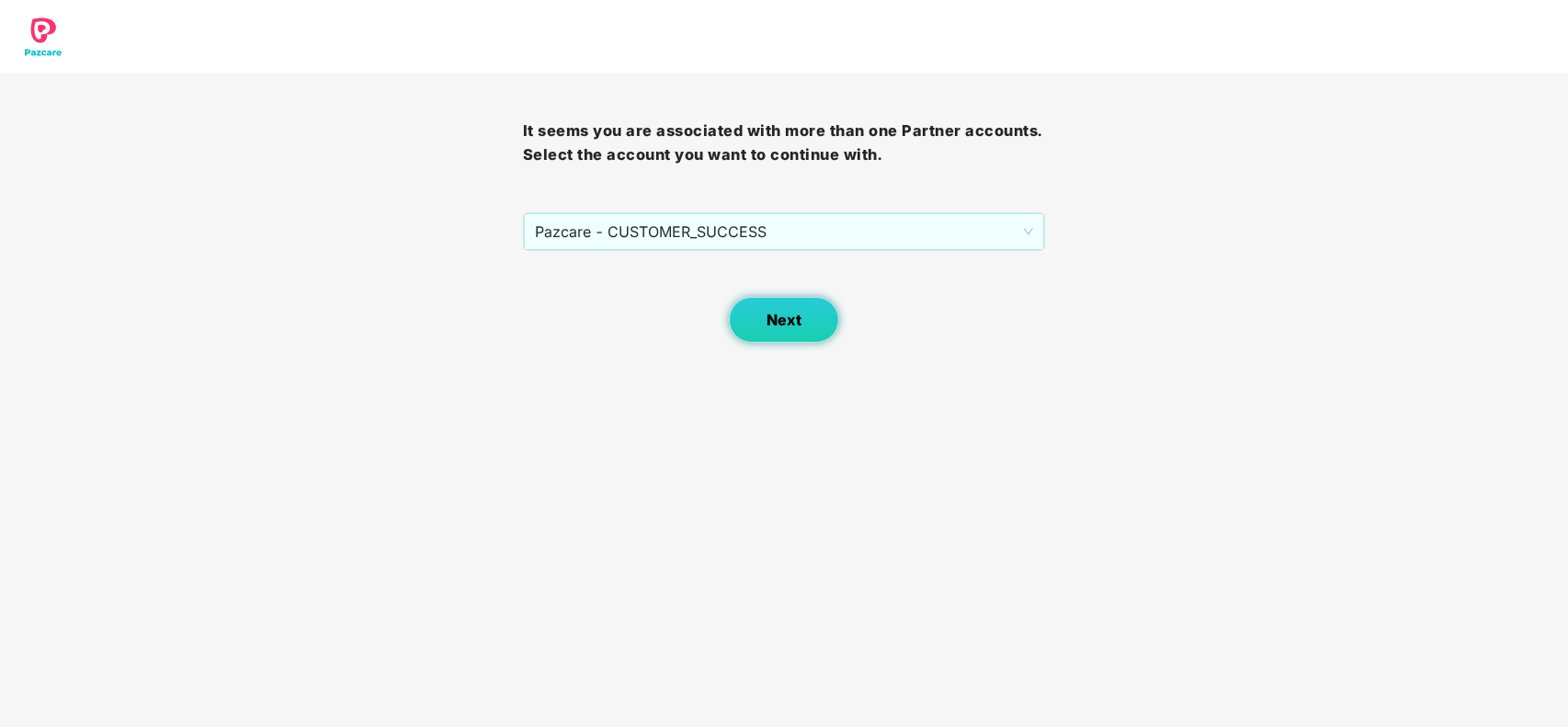
click at [781, 322] on span "Next" at bounding box center [784, 319] width 35 height 18
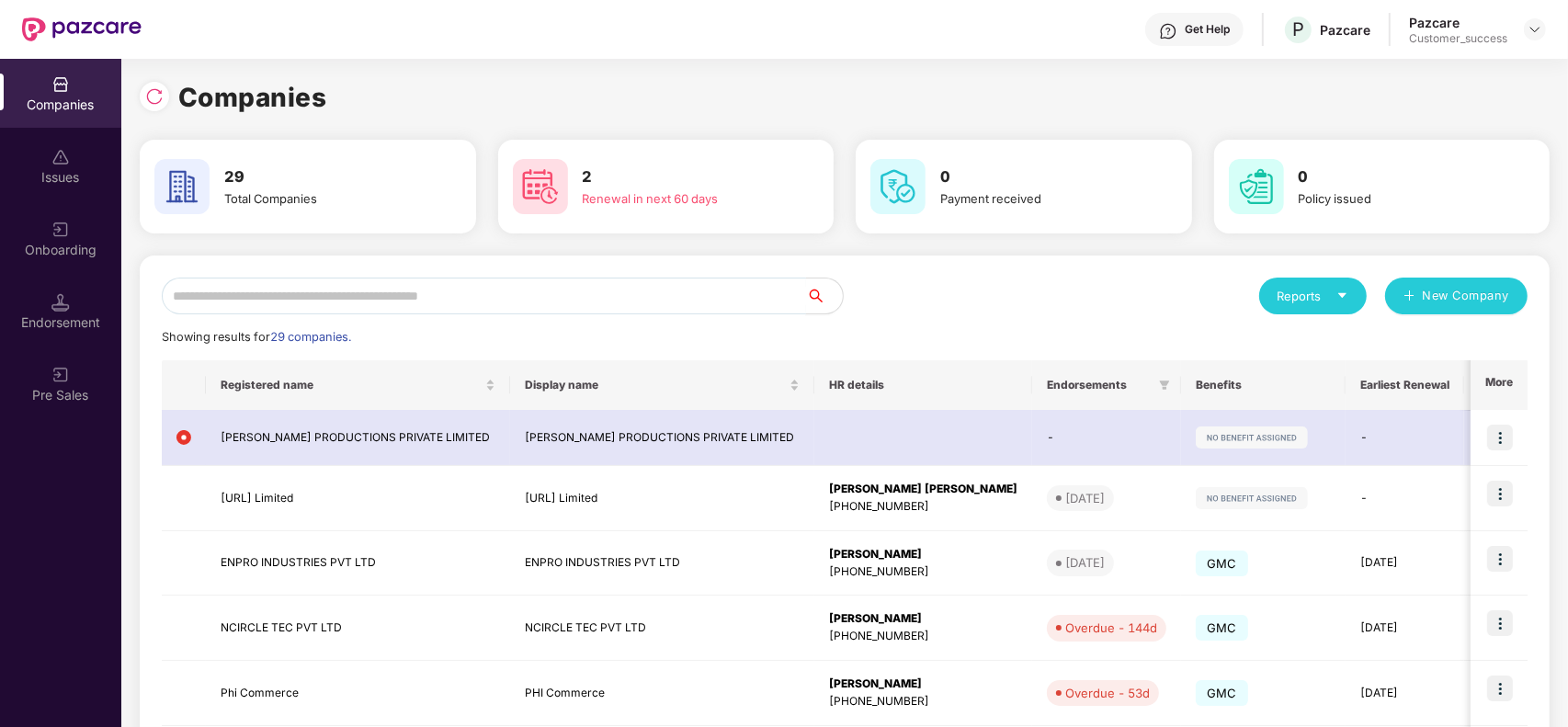
click at [246, 309] on input "text" at bounding box center [484, 296] width 645 height 37
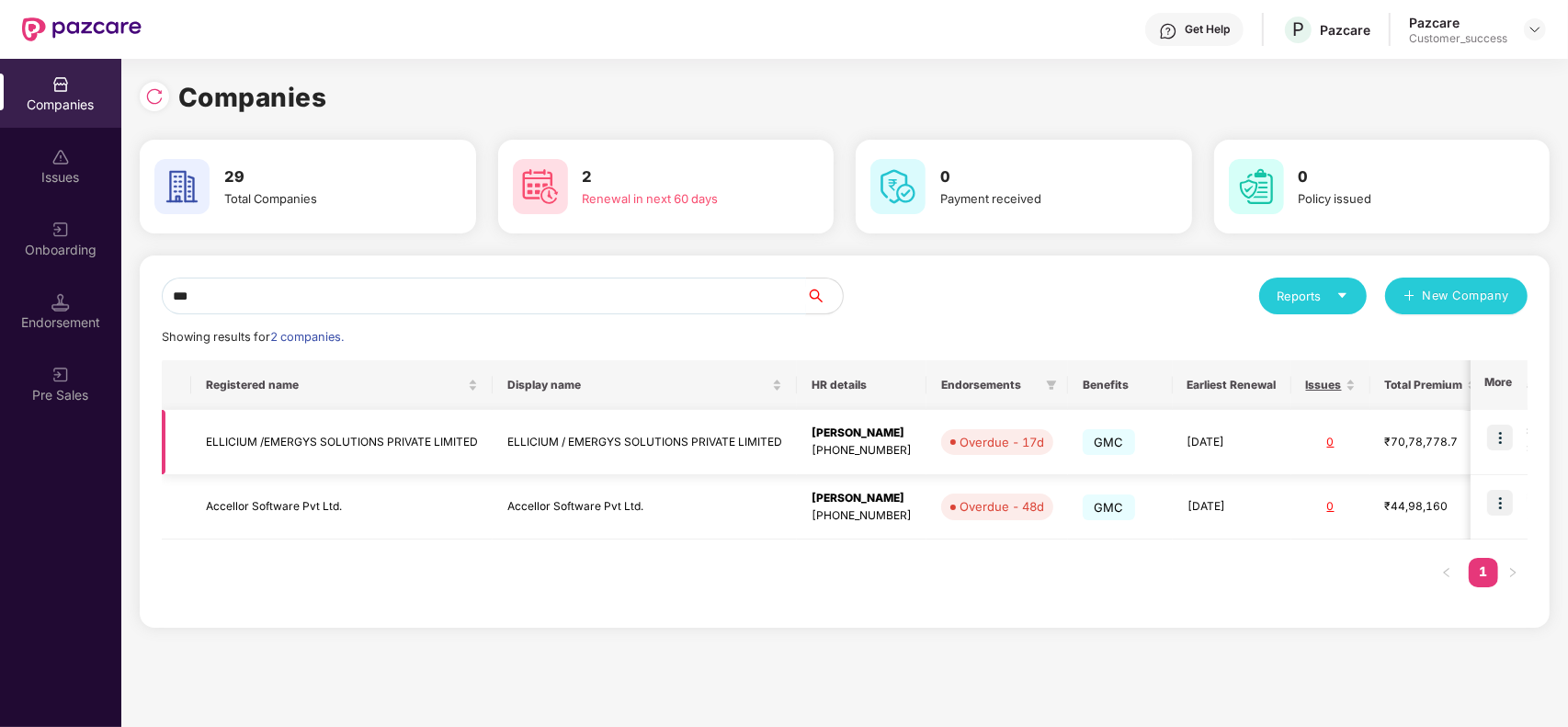
type input "***"
click at [1506, 436] on img at bounding box center [1500, 437] width 26 height 26
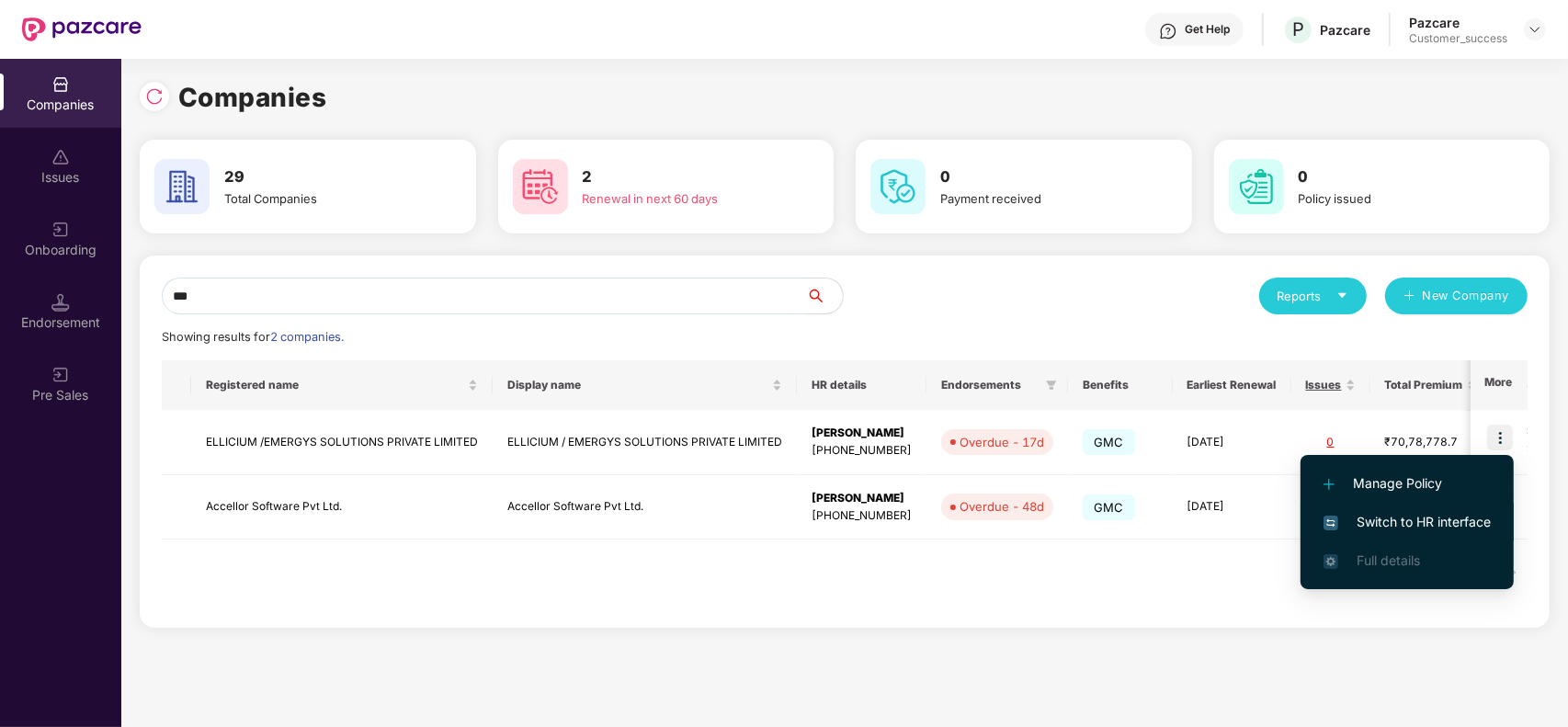
click at [1404, 515] on span "Switch to HR interface" at bounding box center [1407, 522] width 167 height 20
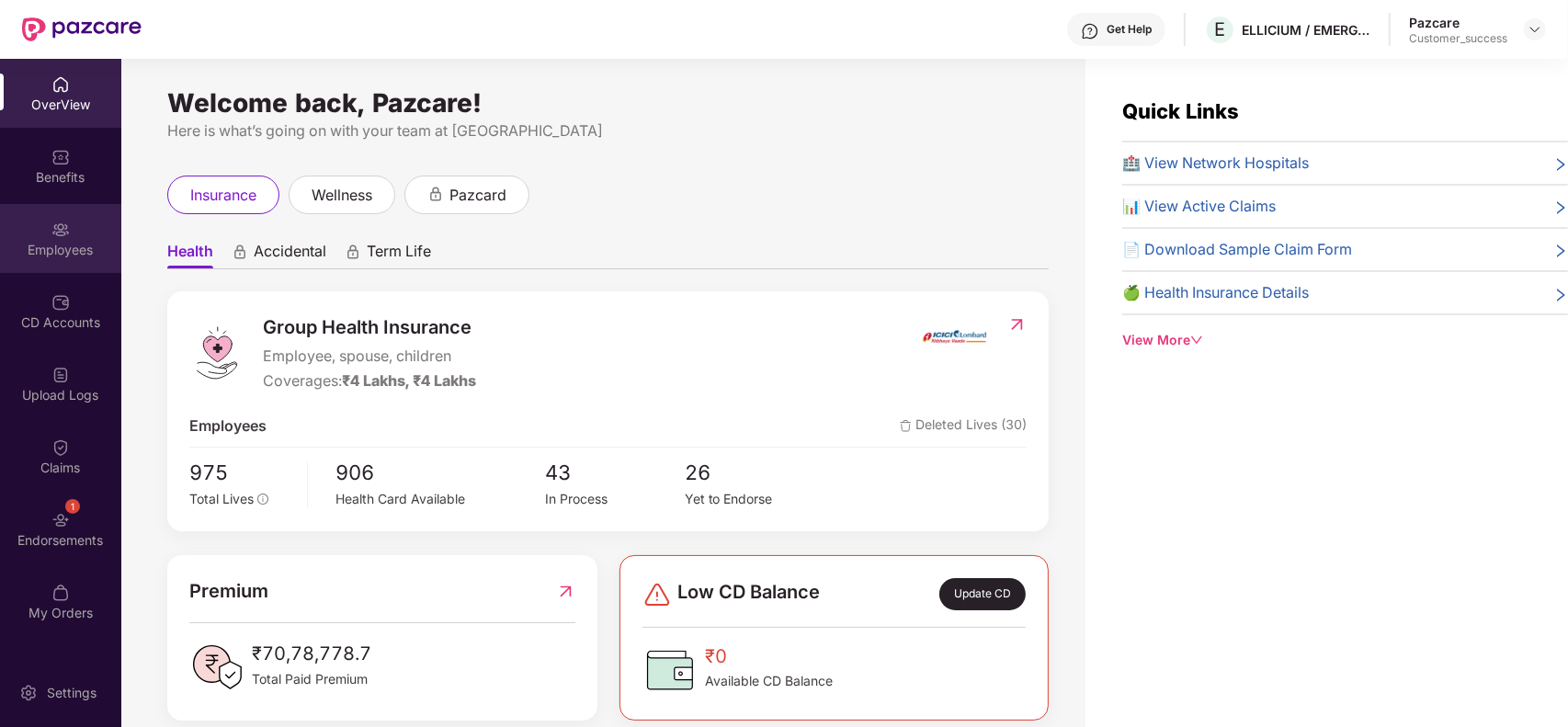
click at [84, 240] on div "Employees" at bounding box center [60, 250] width 122 height 19
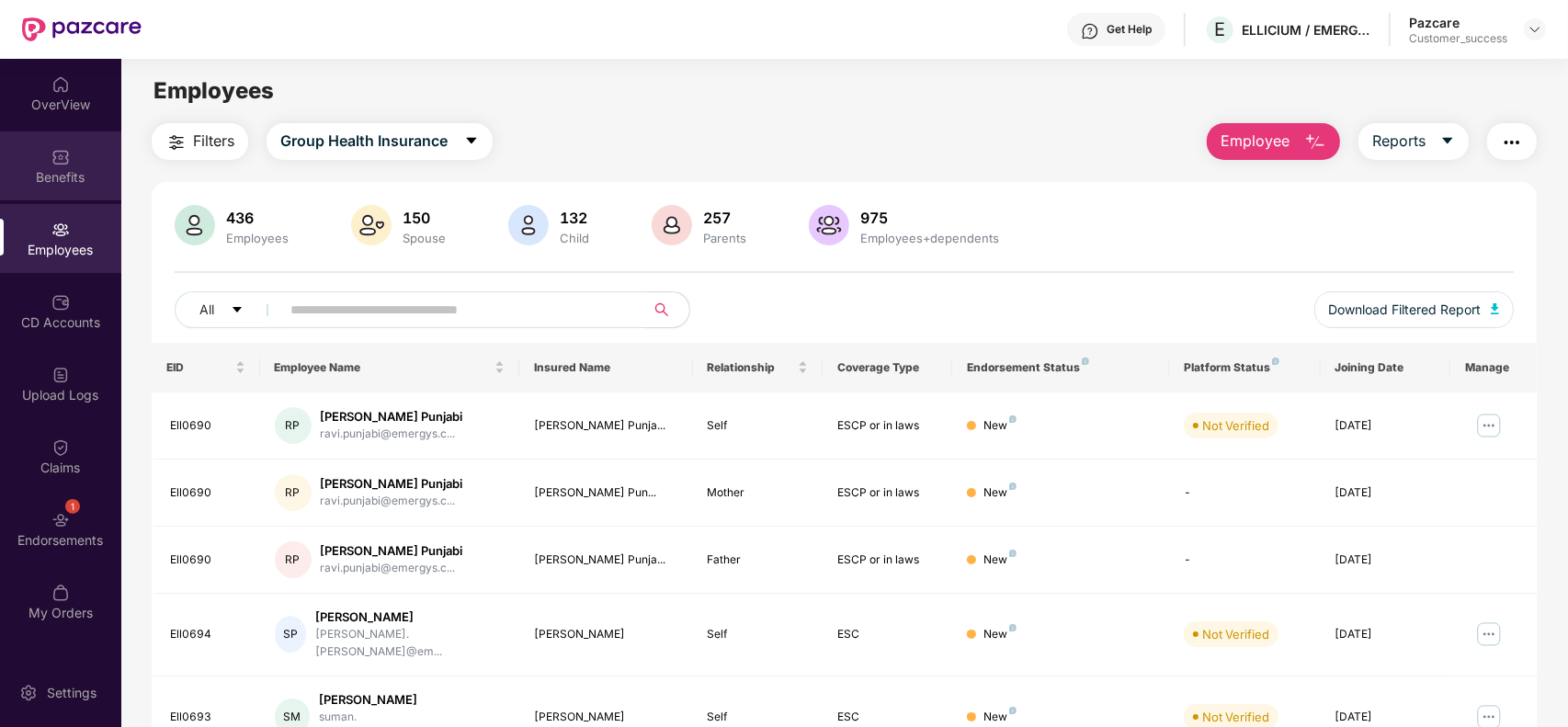
click at [69, 170] on div "Benefits" at bounding box center [60, 177] width 122 height 19
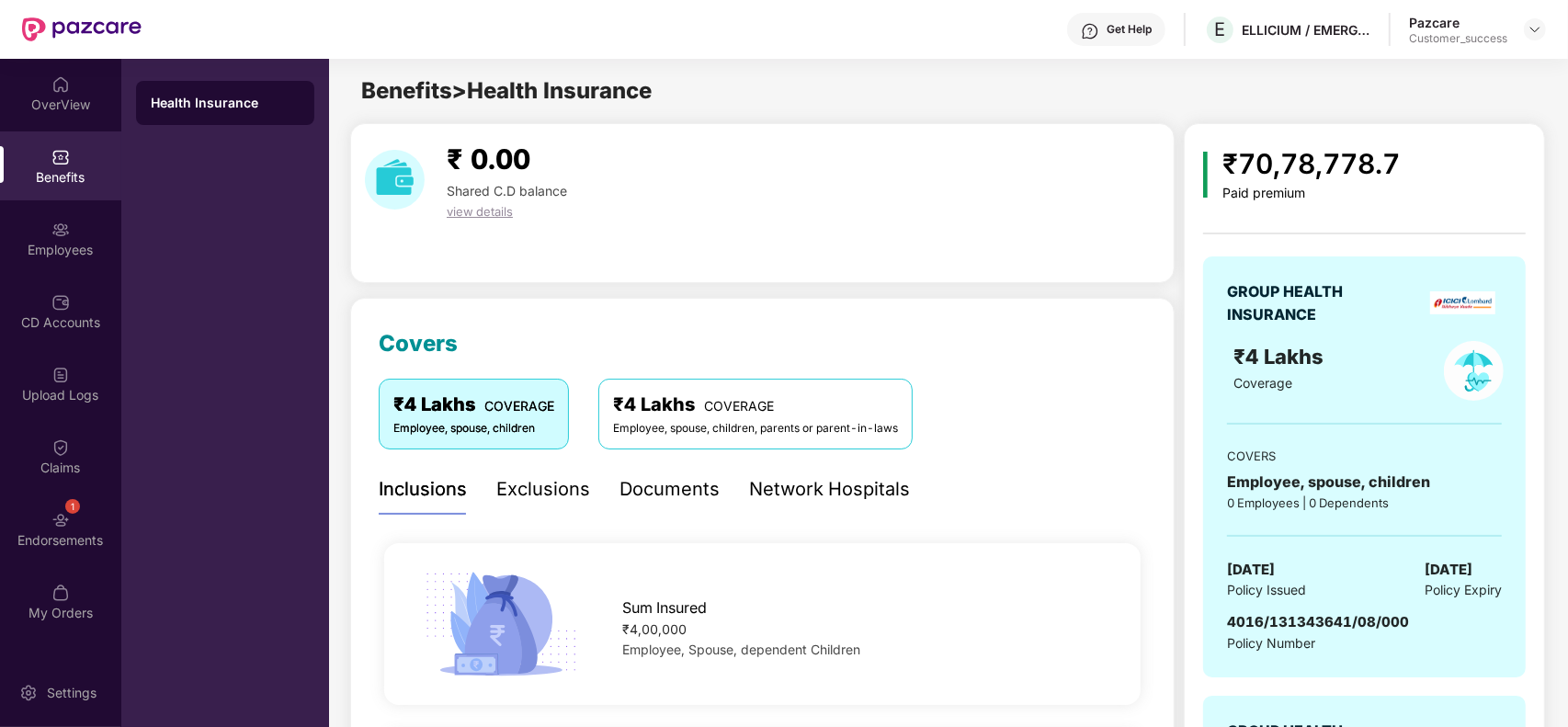
click at [1371, 217] on div "GROUP HEALTH INSURANCE ₹4 Lakhs Coverage COVERS Employee, spouse, children 0 Em…" at bounding box center [1364, 687] width 322 height 942
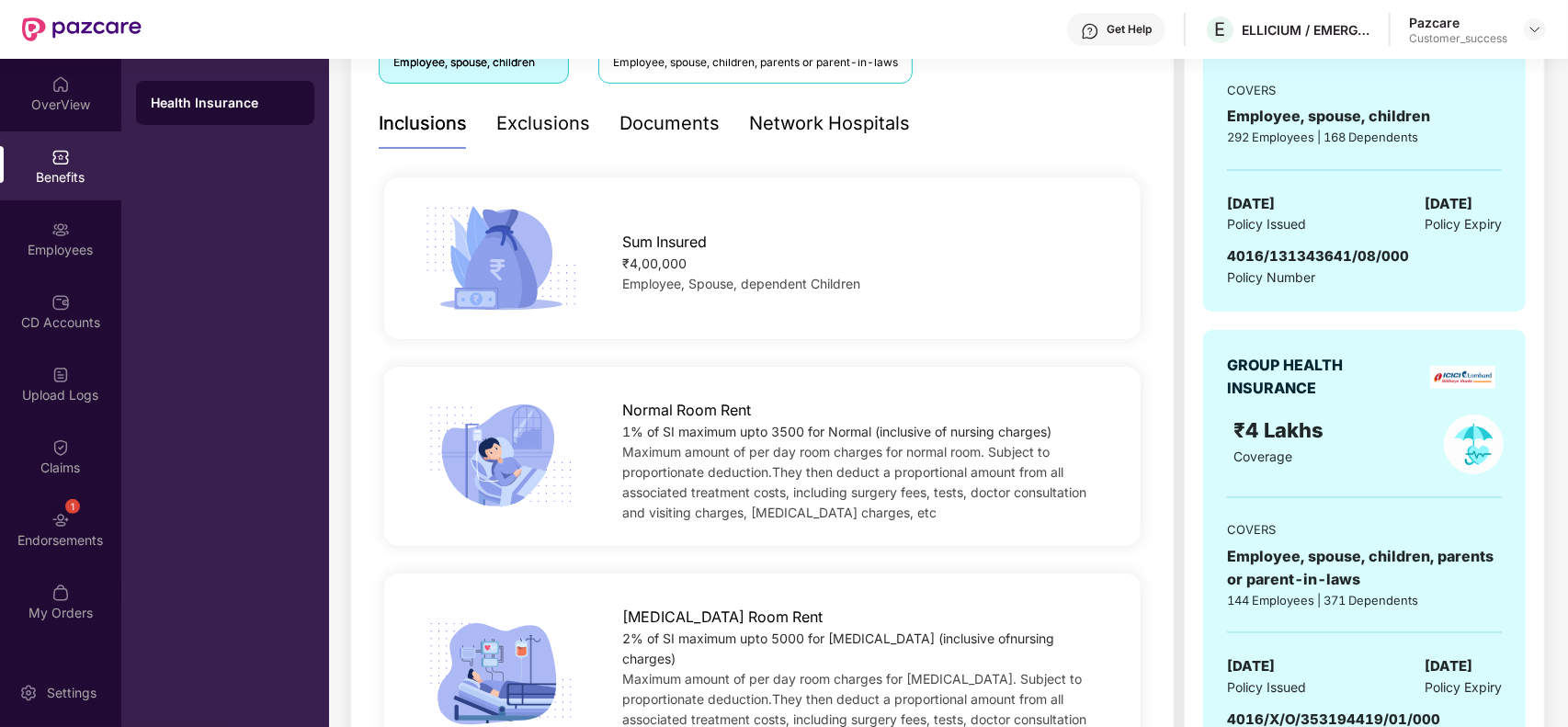
scroll to position [460, 0]
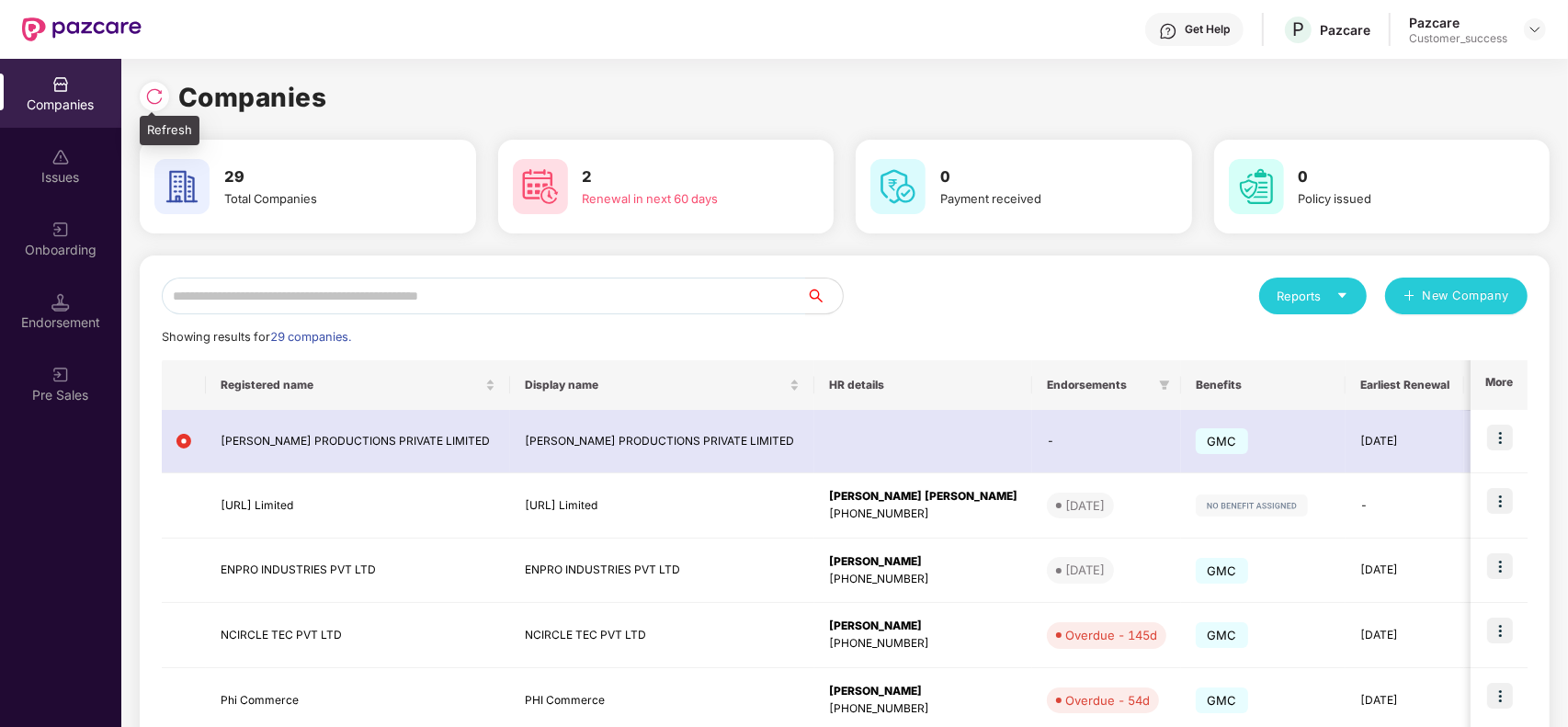
click at [156, 103] on img at bounding box center [154, 97] width 19 height 19
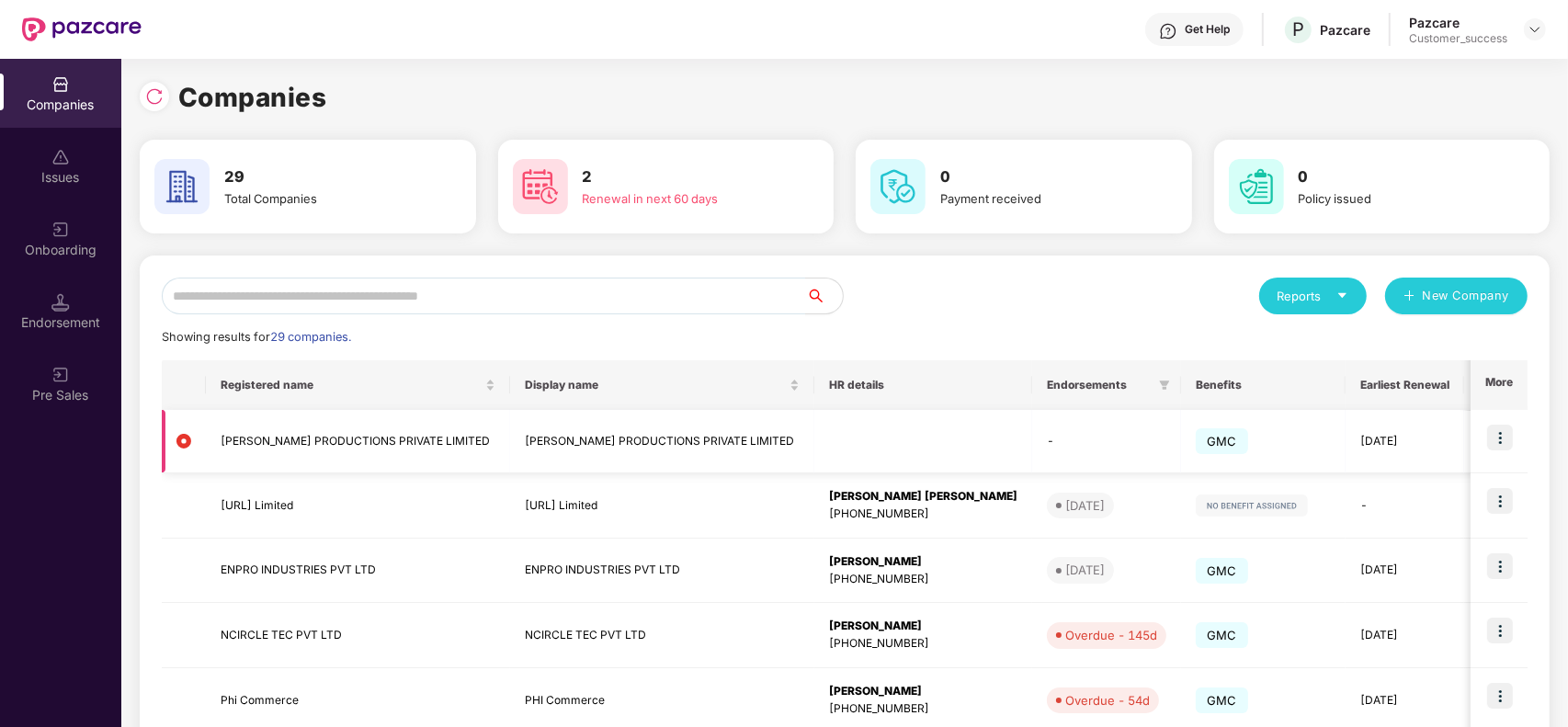
click at [1499, 436] on img at bounding box center [1500, 437] width 26 height 26
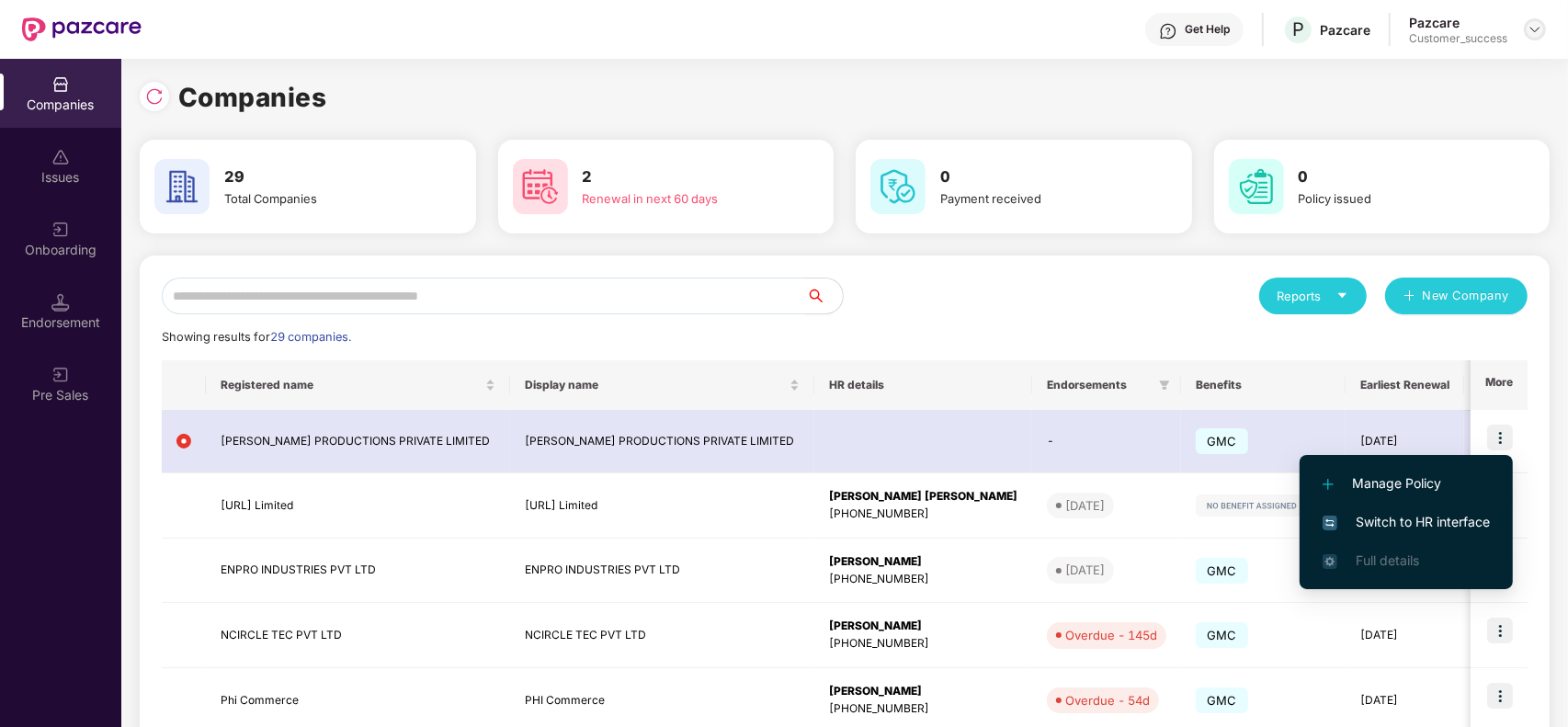
click at [1536, 26] on img at bounding box center [1535, 30] width 15 height 15
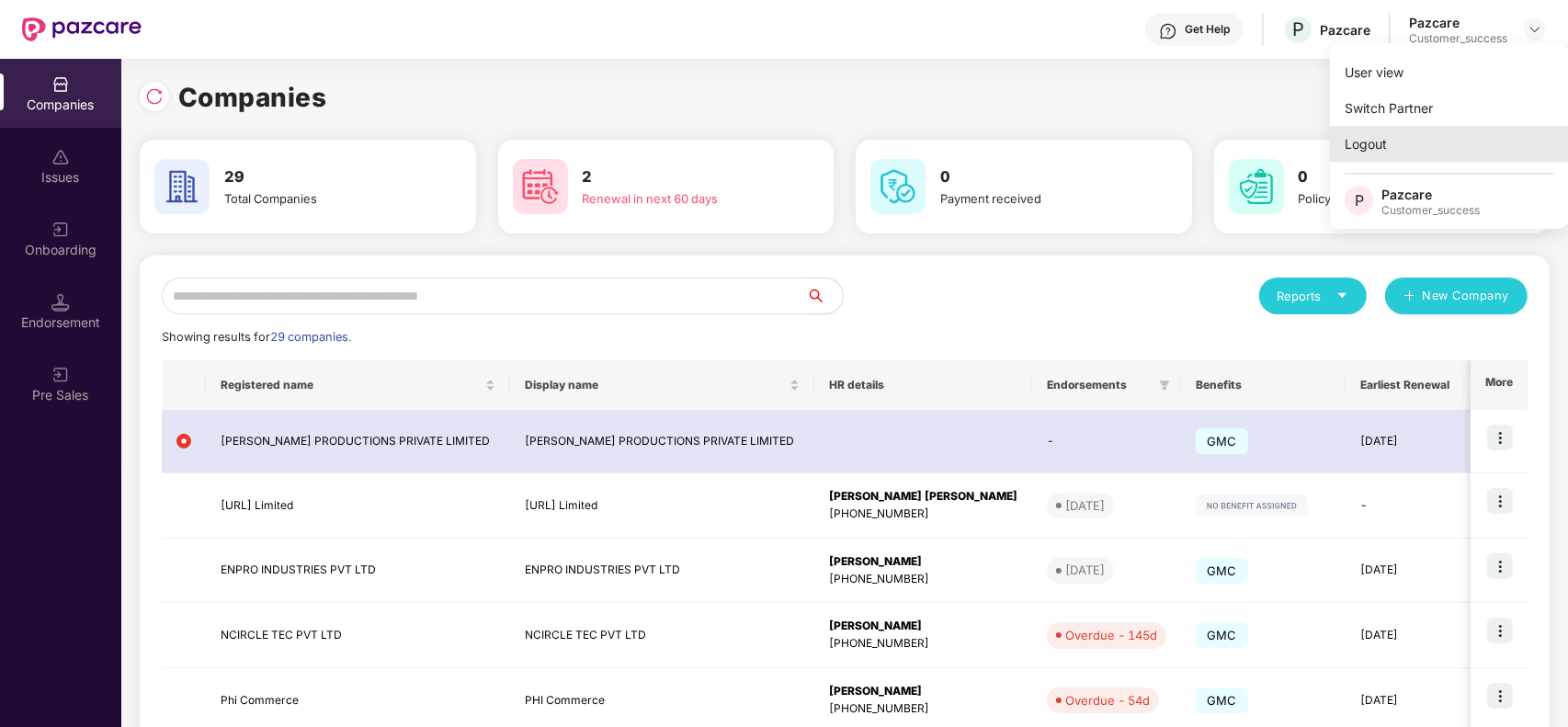
click at [1405, 139] on div "Logout" at bounding box center [1449, 144] width 239 height 36
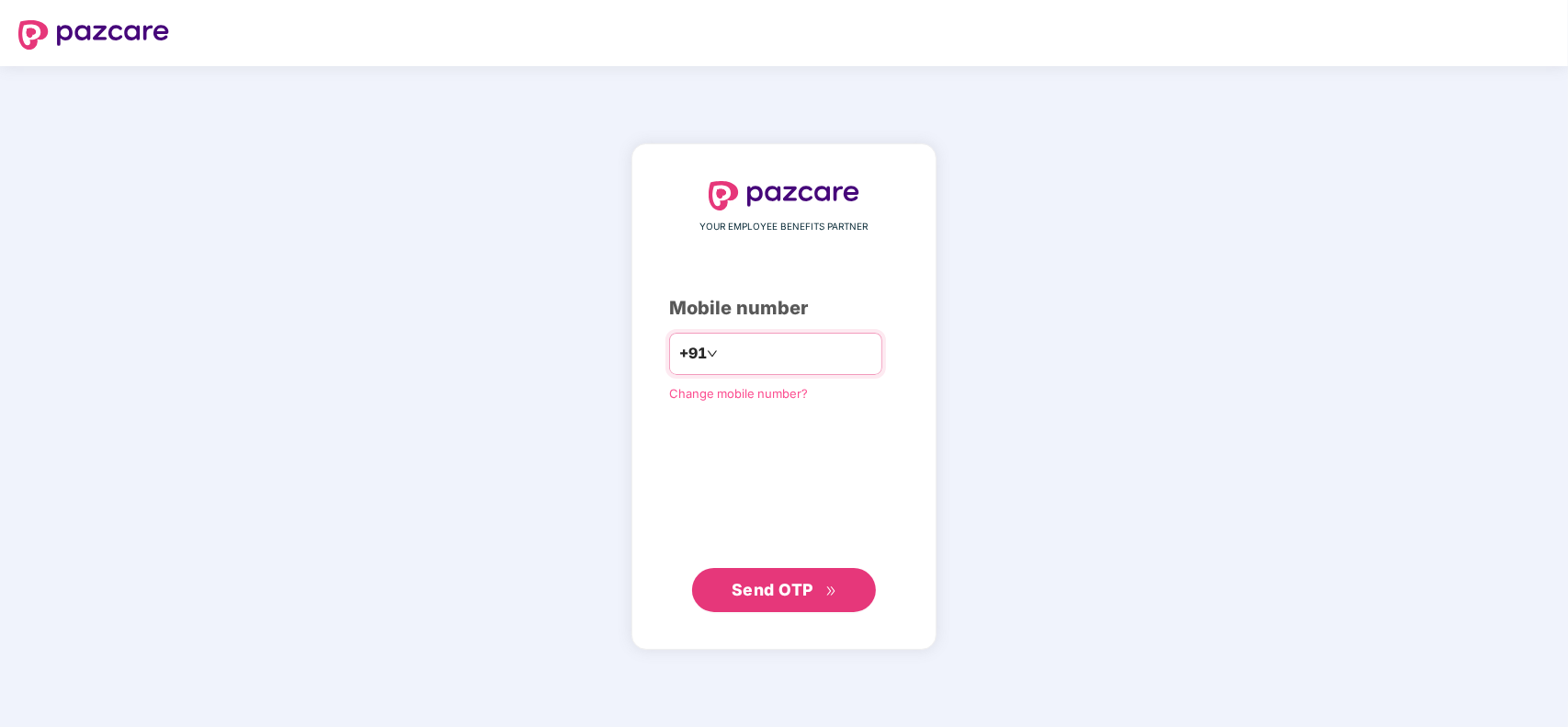
click at [745, 354] on input "number" at bounding box center [797, 354] width 150 height 30
type input "**********"
click at [768, 575] on button "Send OTP" at bounding box center [784, 591] width 184 height 45
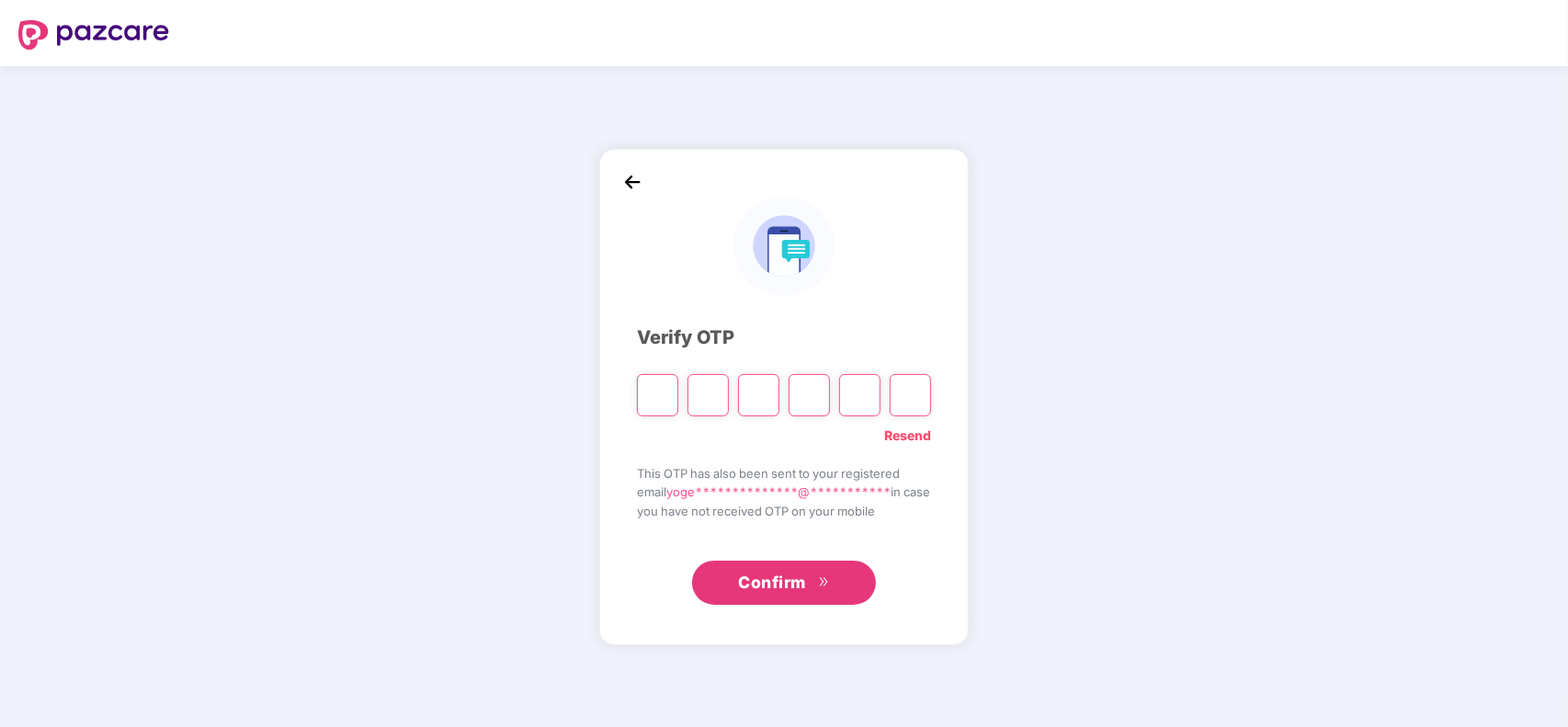
type input "*"
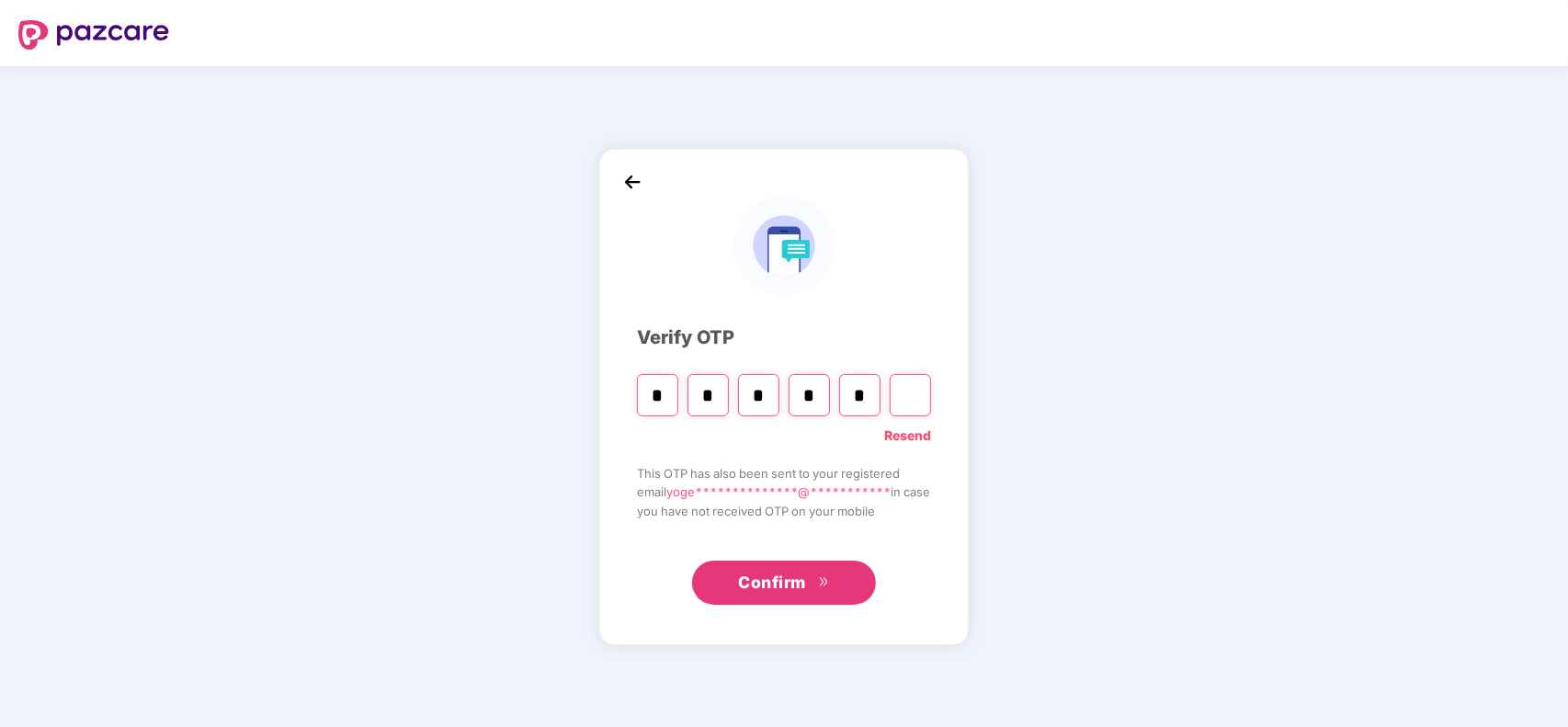
type input "*"
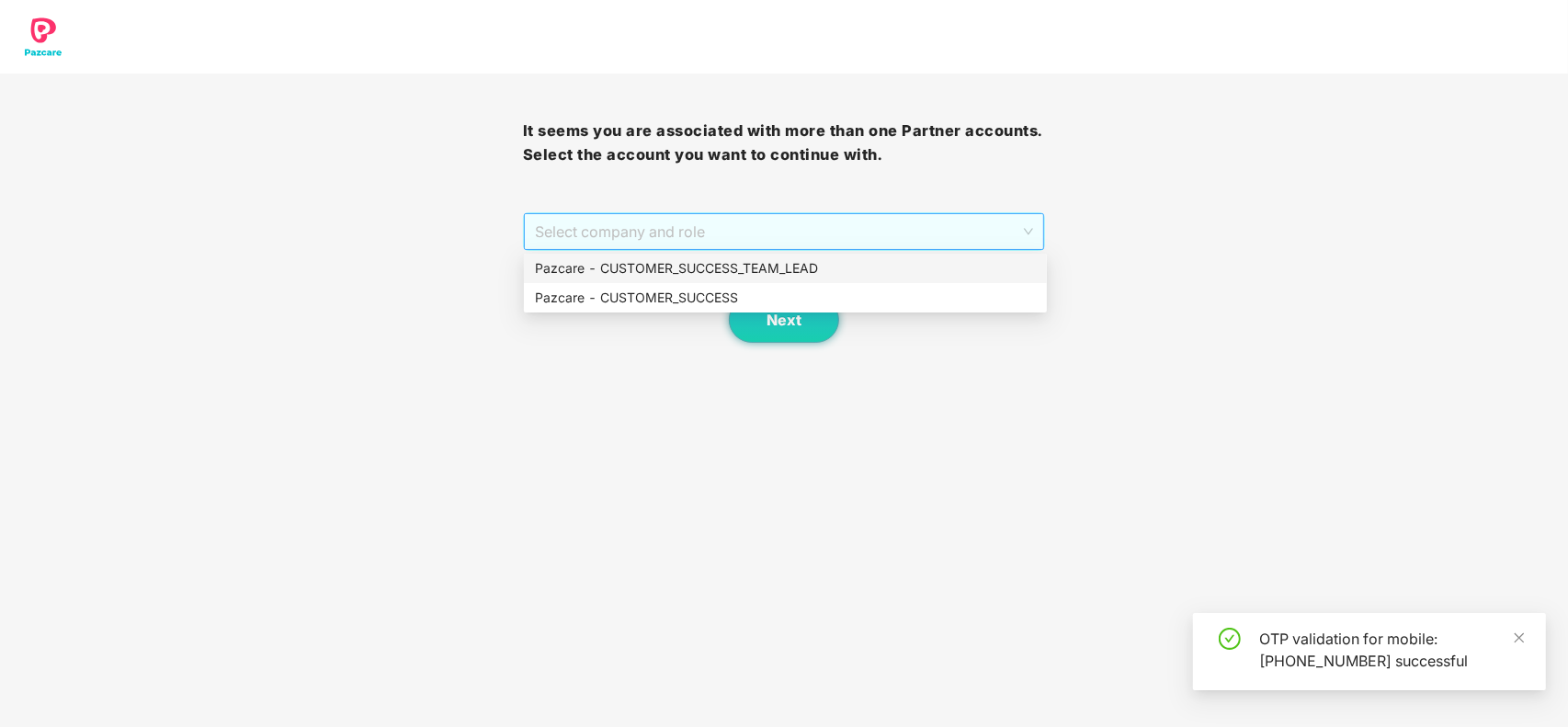
click at [653, 236] on span "Select company and role" at bounding box center [784, 232] width 499 height 35
click at [640, 300] on div "Pazcare - CUSTOMER_SUCCESS" at bounding box center [785, 298] width 501 height 20
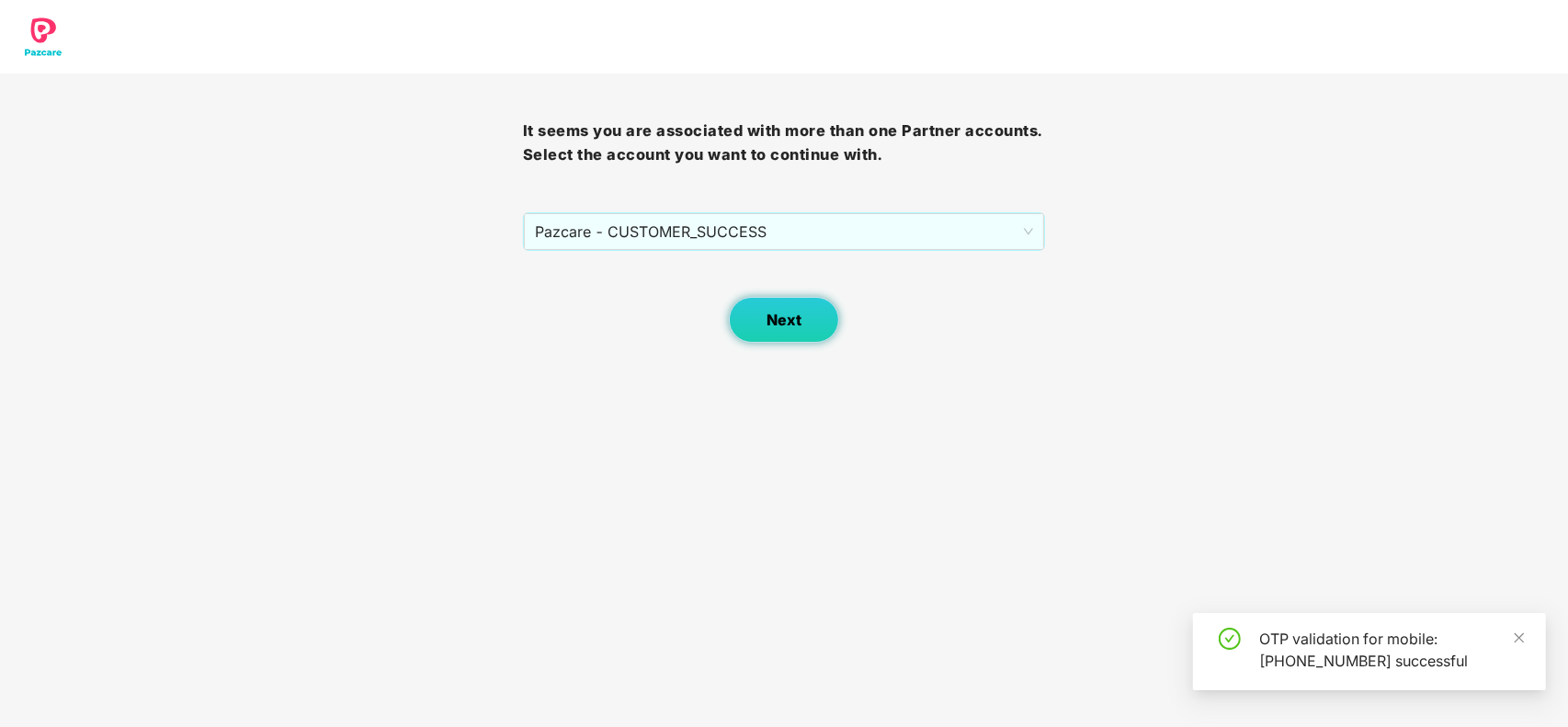
click at [774, 311] on span "Next" at bounding box center [784, 319] width 35 height 18
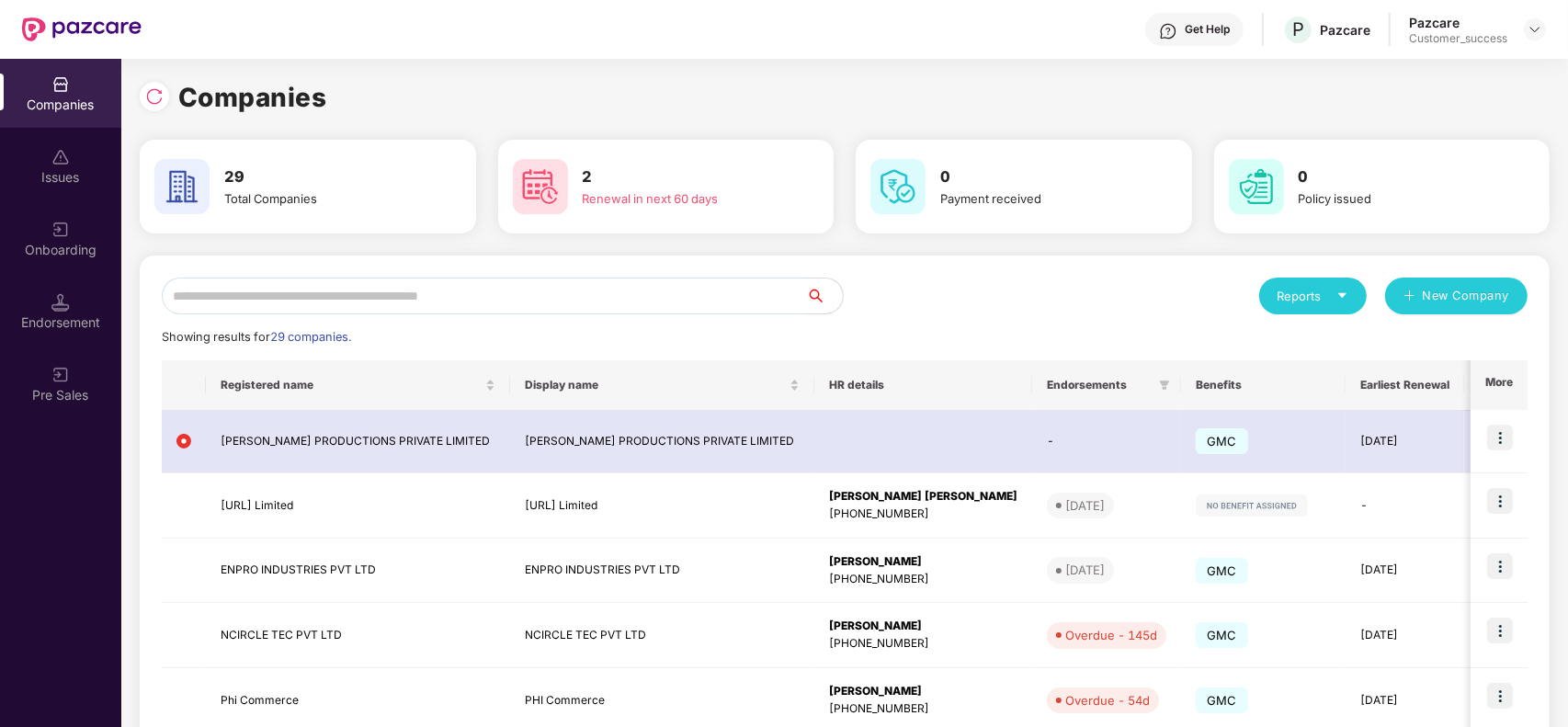
click at [934, 297] on div "Reports New Company" at bounding box center [1185, 296] width 683 height 37
click at [74, 231] on div "Onboarding" at bounding box center [60, 239] width 122 height 69
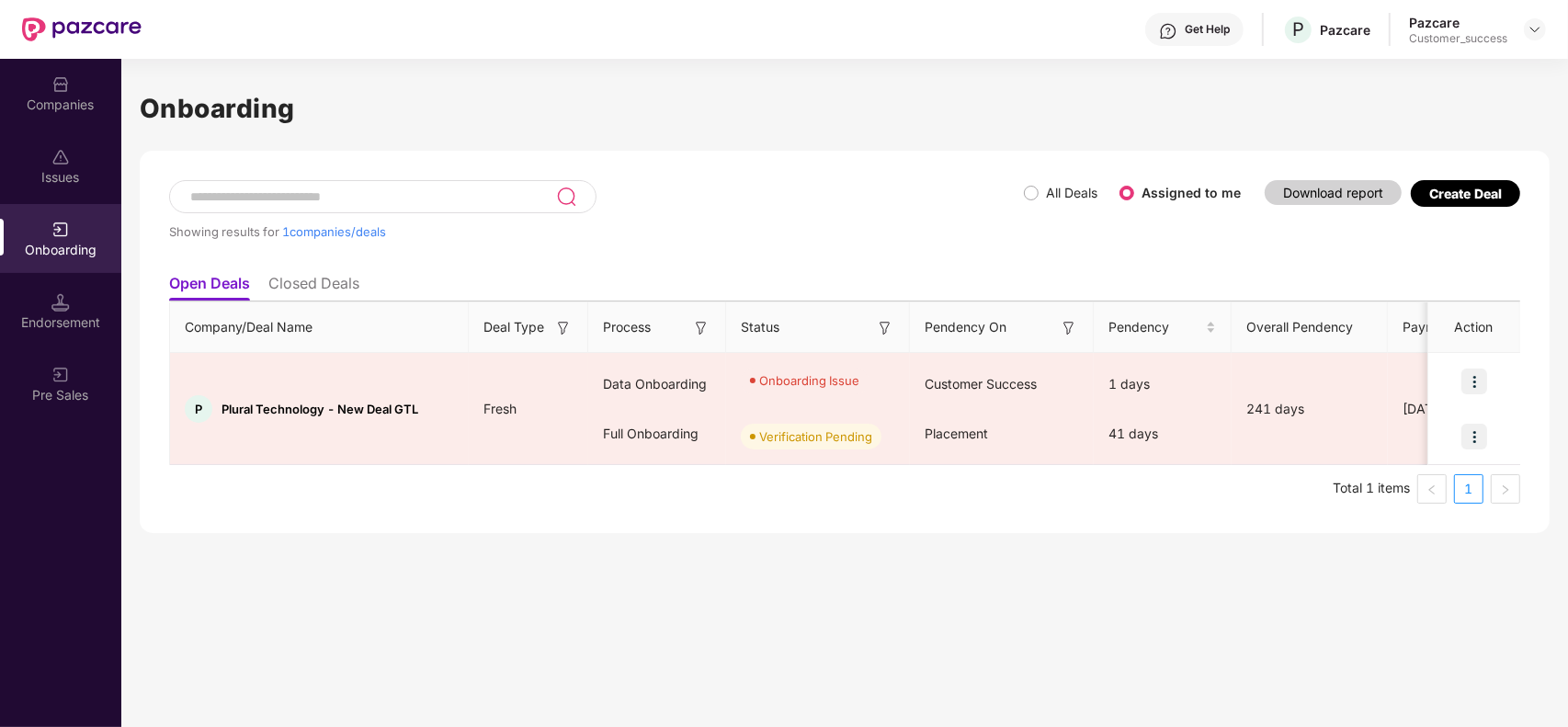
click at [306, 287] on li "Closed Deals" at bounding box center [314, 287] width 91 height 27
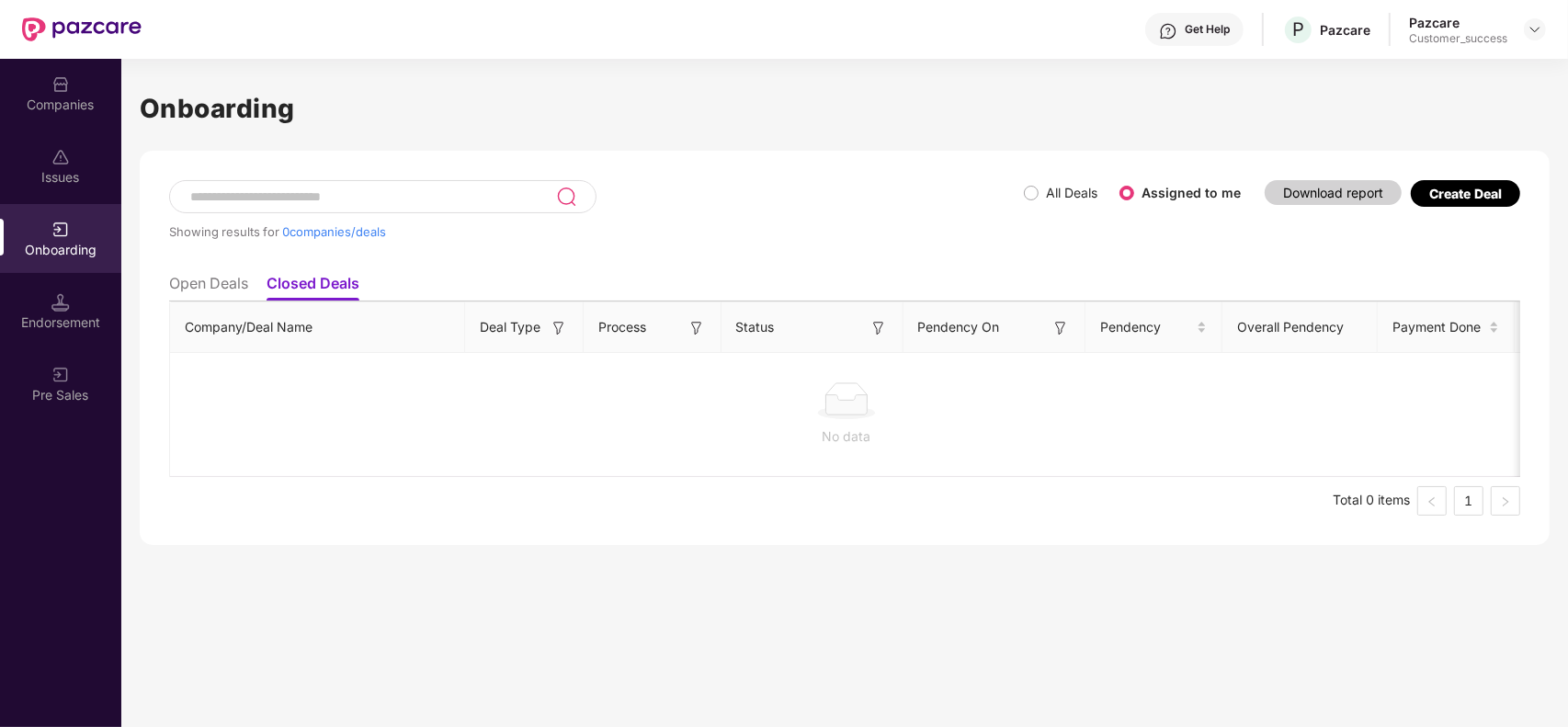
click at [222, 283] on li "Open Deals" at bounding box center [208, 287] width 79 height 27
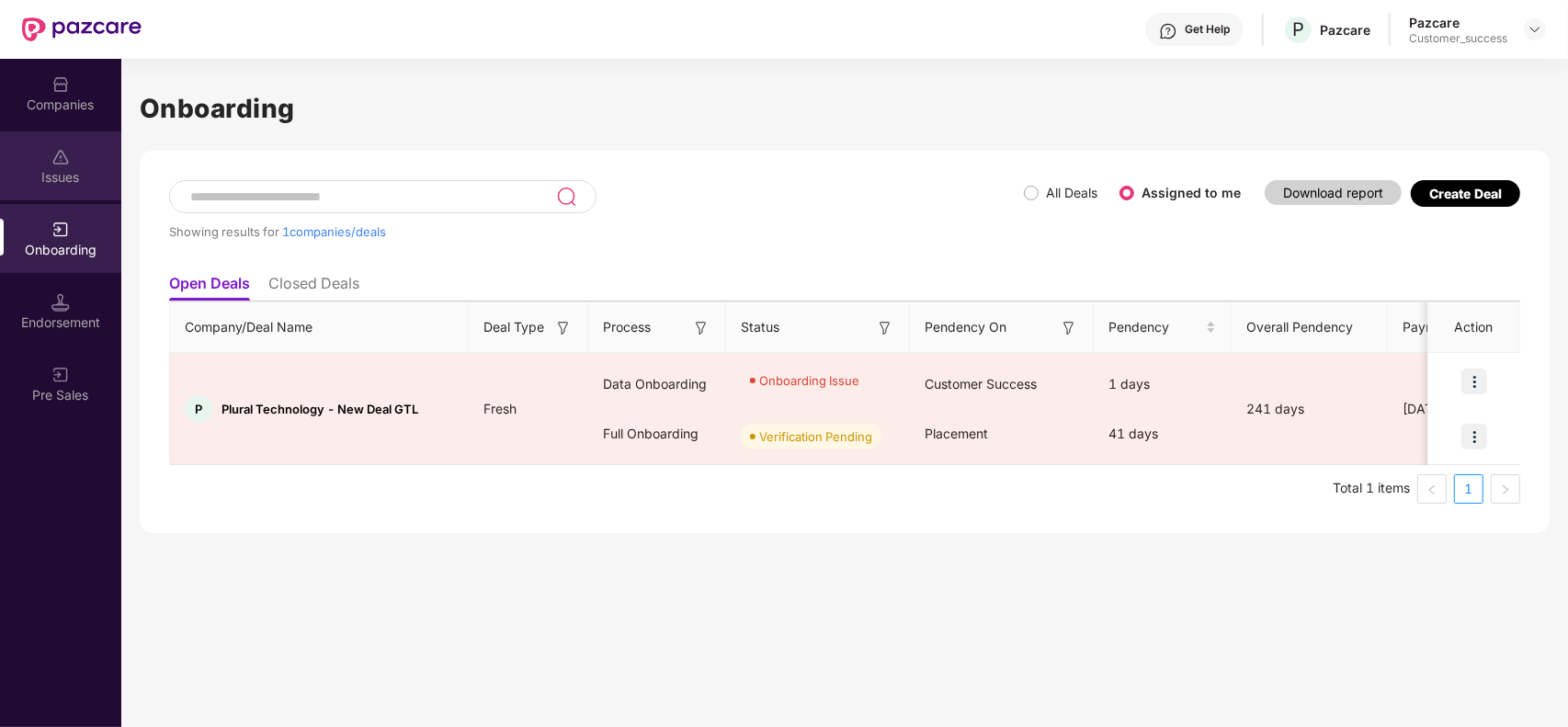
click at [58, 162] on img at bounding box center [60, 157] width 19 height 19
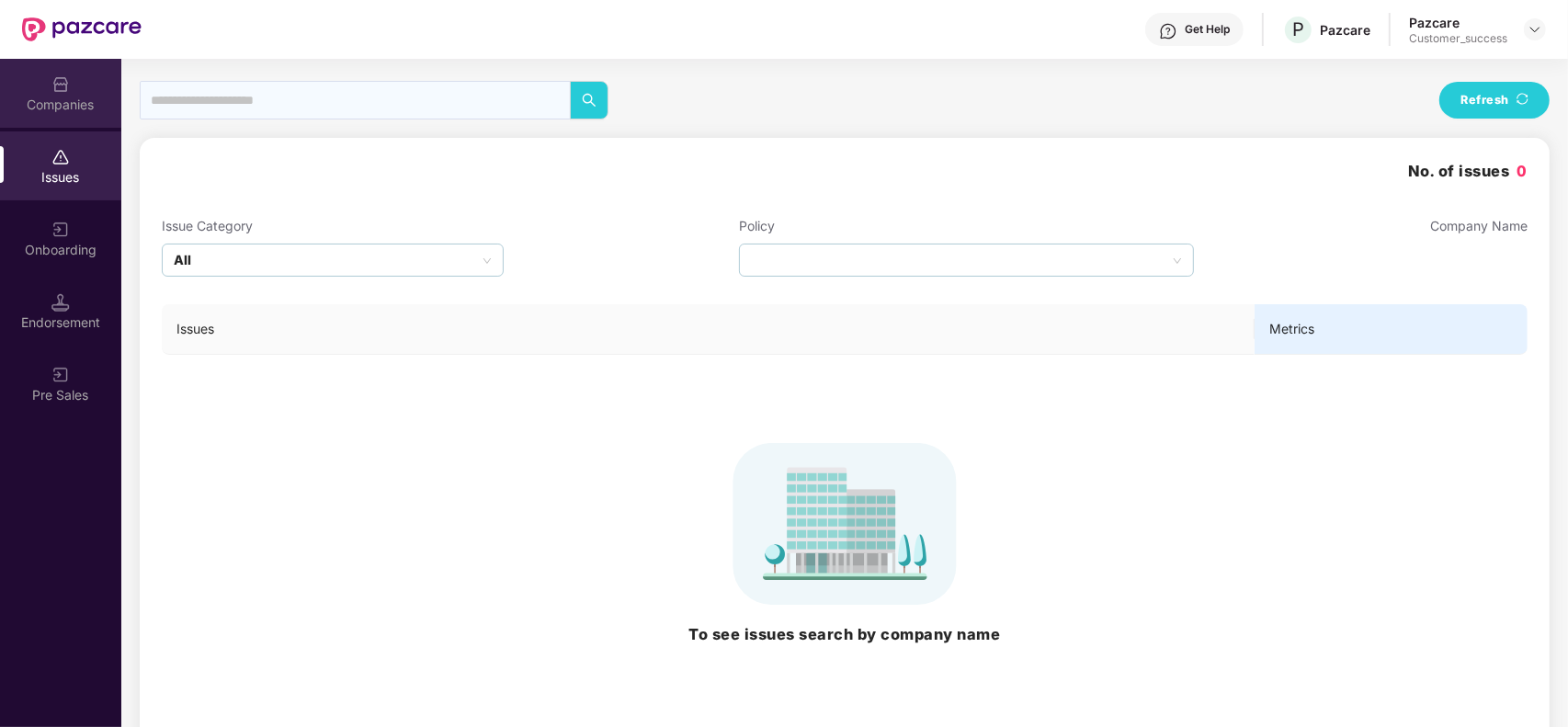
click at [69, 98] on div "Companies" at bounding box center [60, 105] width 122 height 19
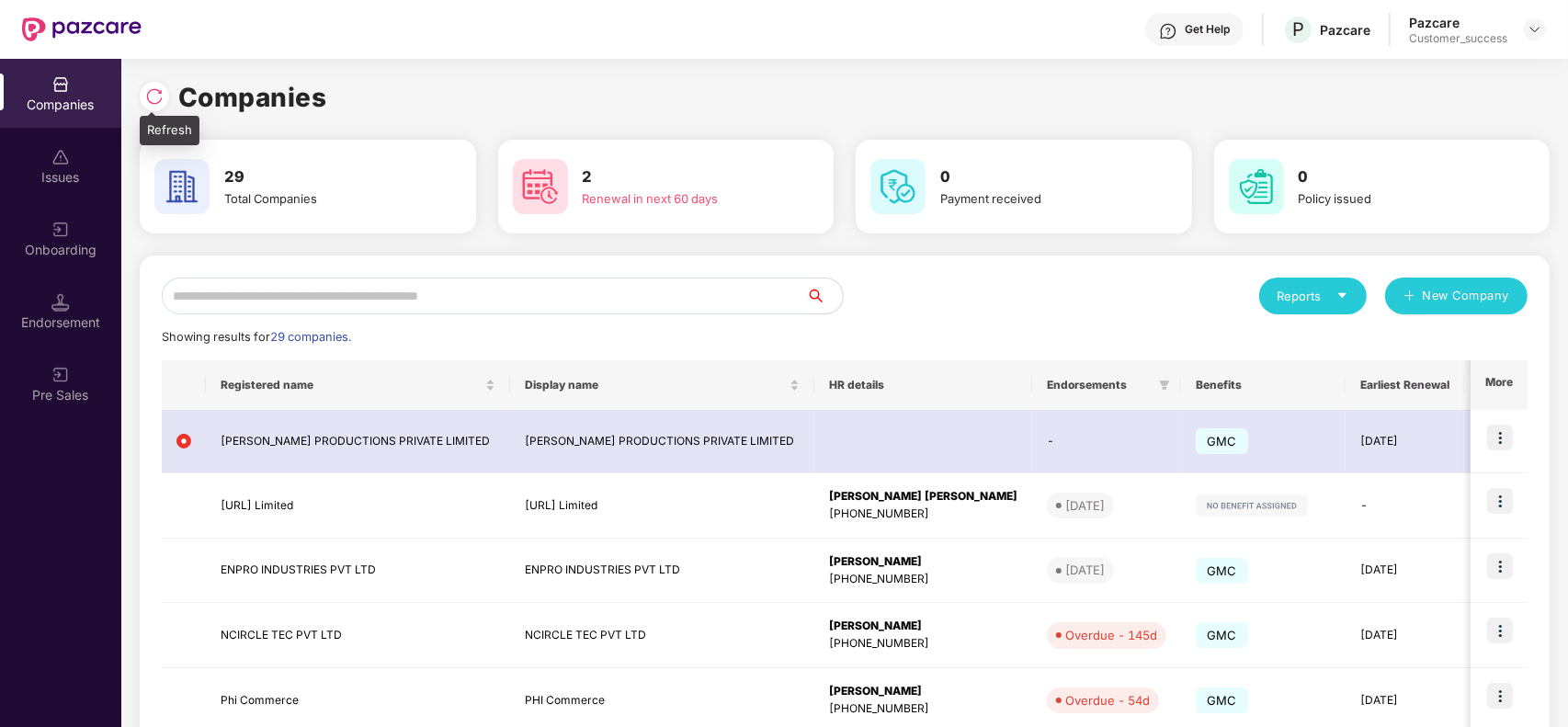
click at [154, 104] on img at bounding box center [154, 97] width 19 height 19
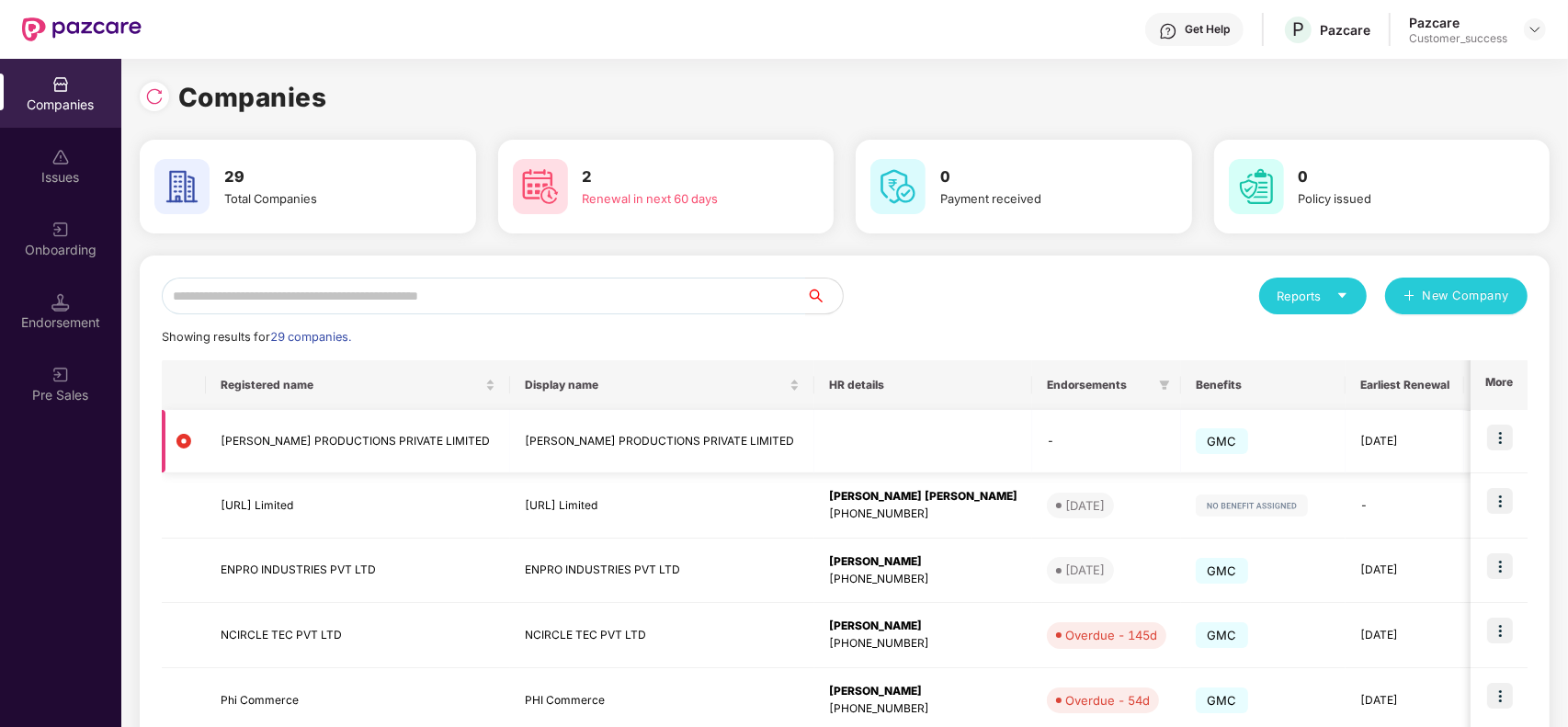
click at [180, 437] on img at bounding box center [184, 441] width 15 height 15
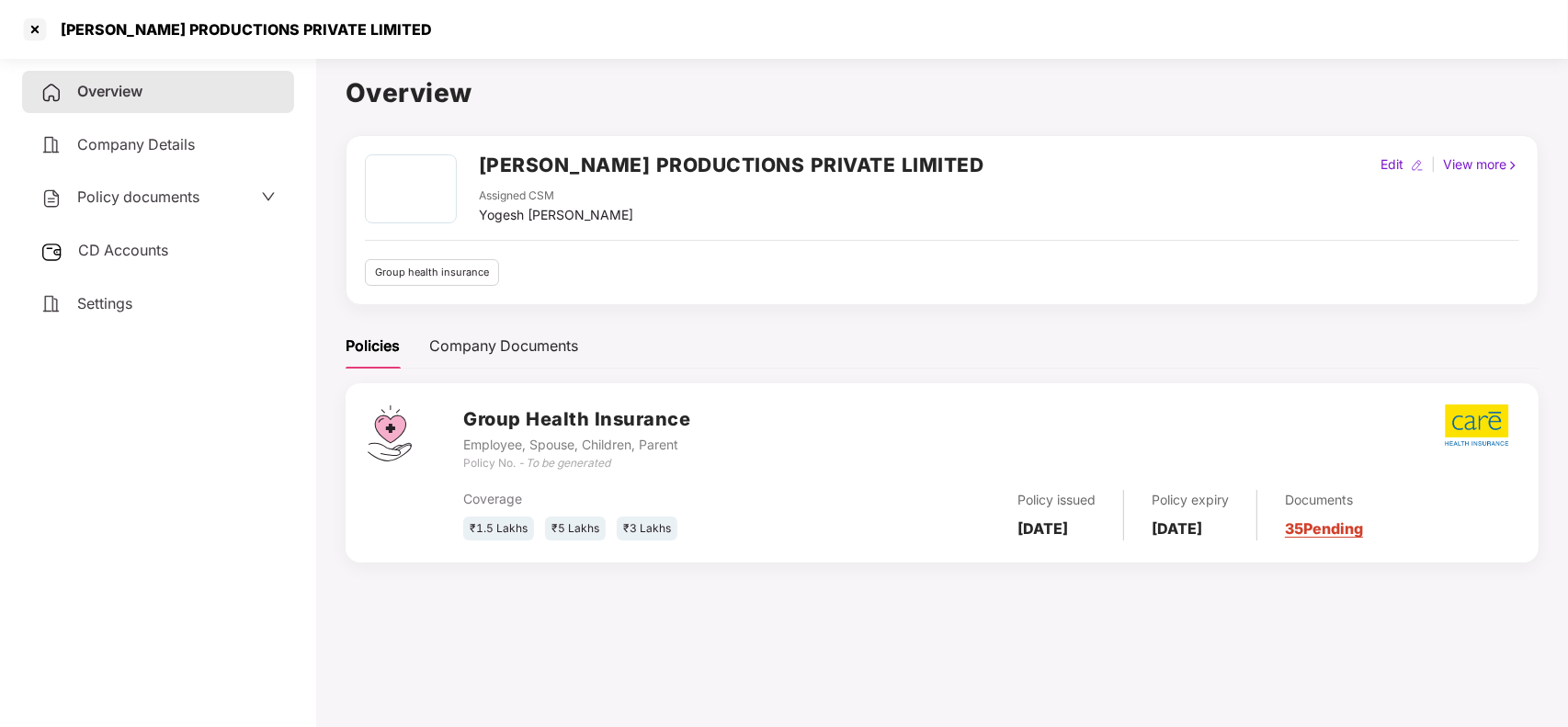
click at [177, 190] on span "Policy documents" at bounding box center [138, 197] width 123 height 19
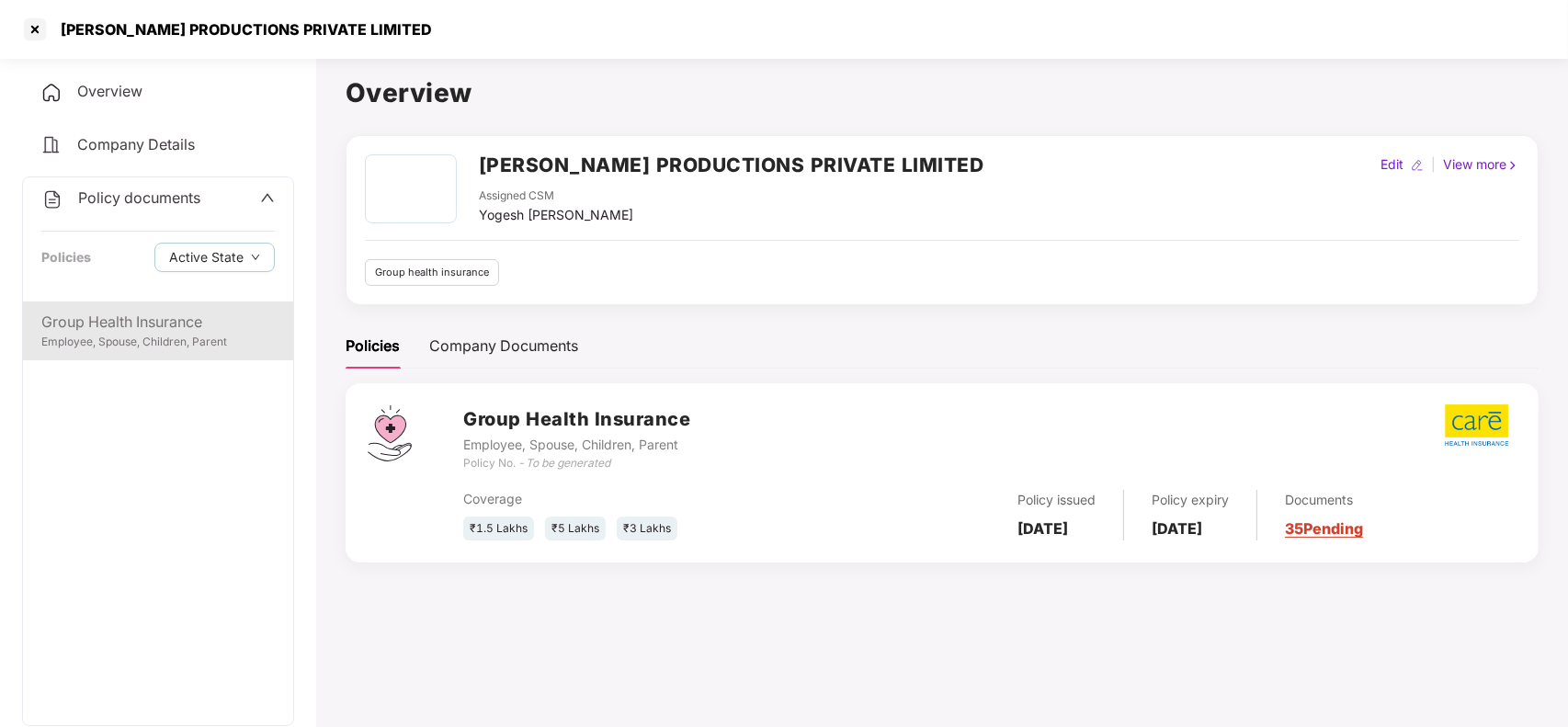
click at [144, 319] on div "Group Health Insurance" at bounding box center [158, 321] width 233 height 23
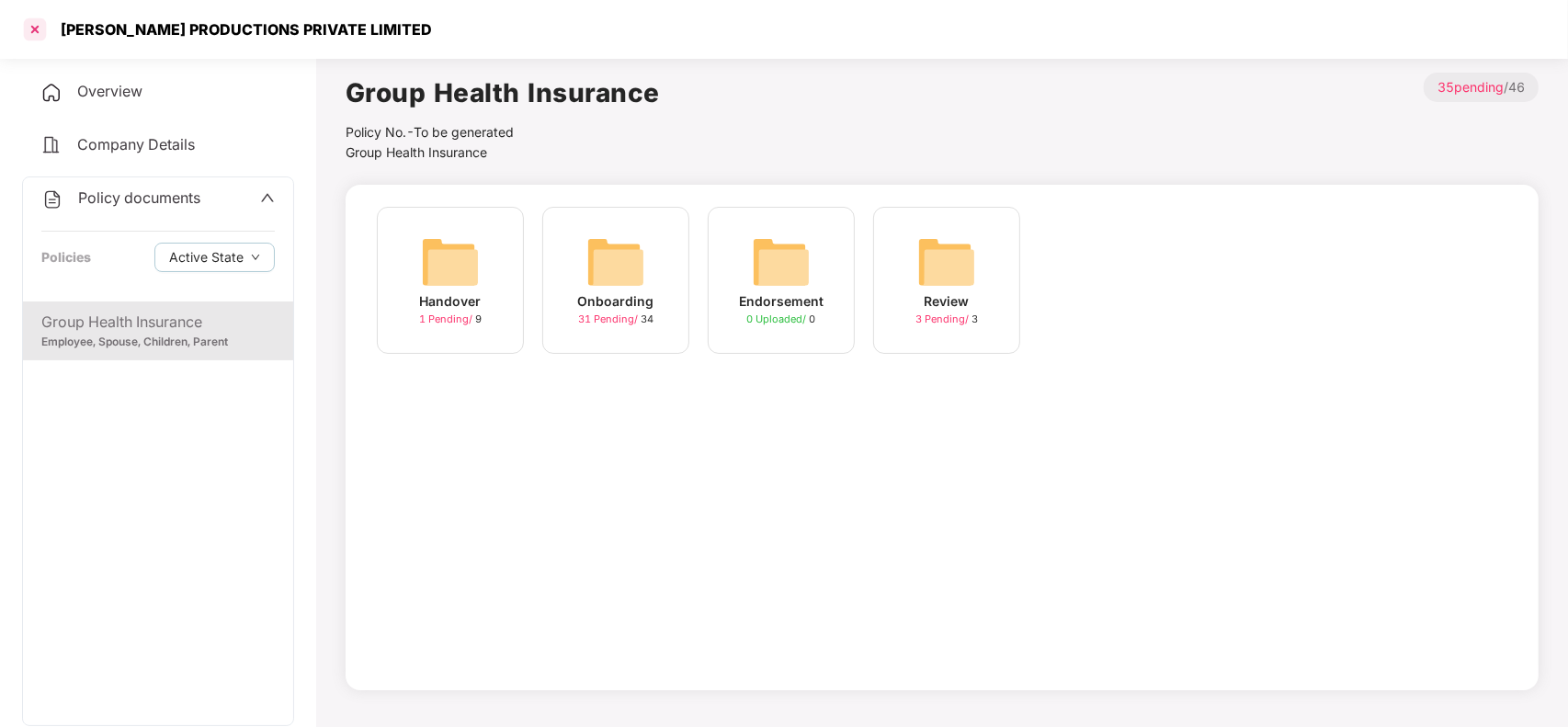
click at [30, 29] on div at bounding box center [35, 30] width 30 height 30
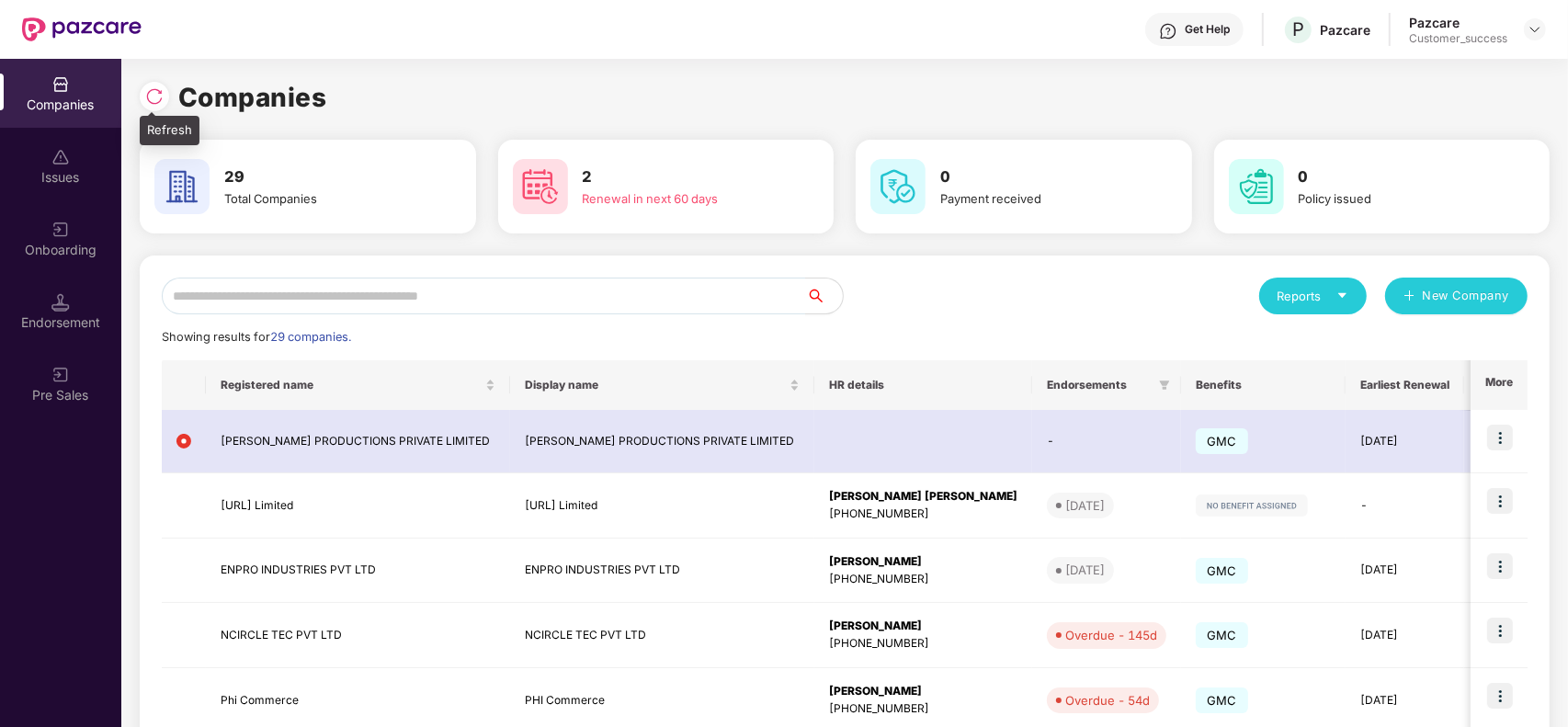
click at [154, 102] on img at bounding box center [154, 97] width 19 height 19
